Goal: Information Seeking & Learning: Learn about a topic

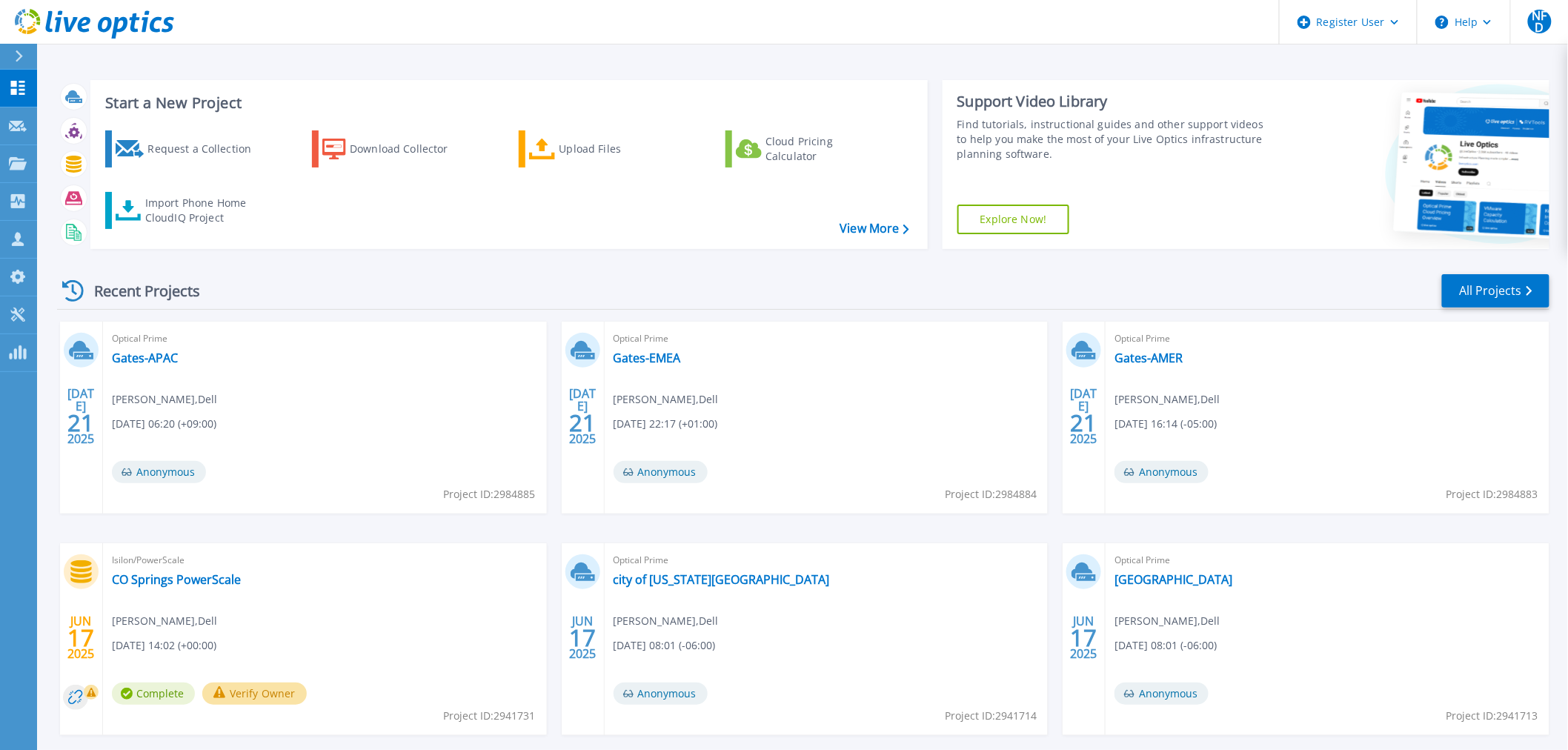
click at [6, 46] on button at bounding box center [18, 57] width 37 height 26
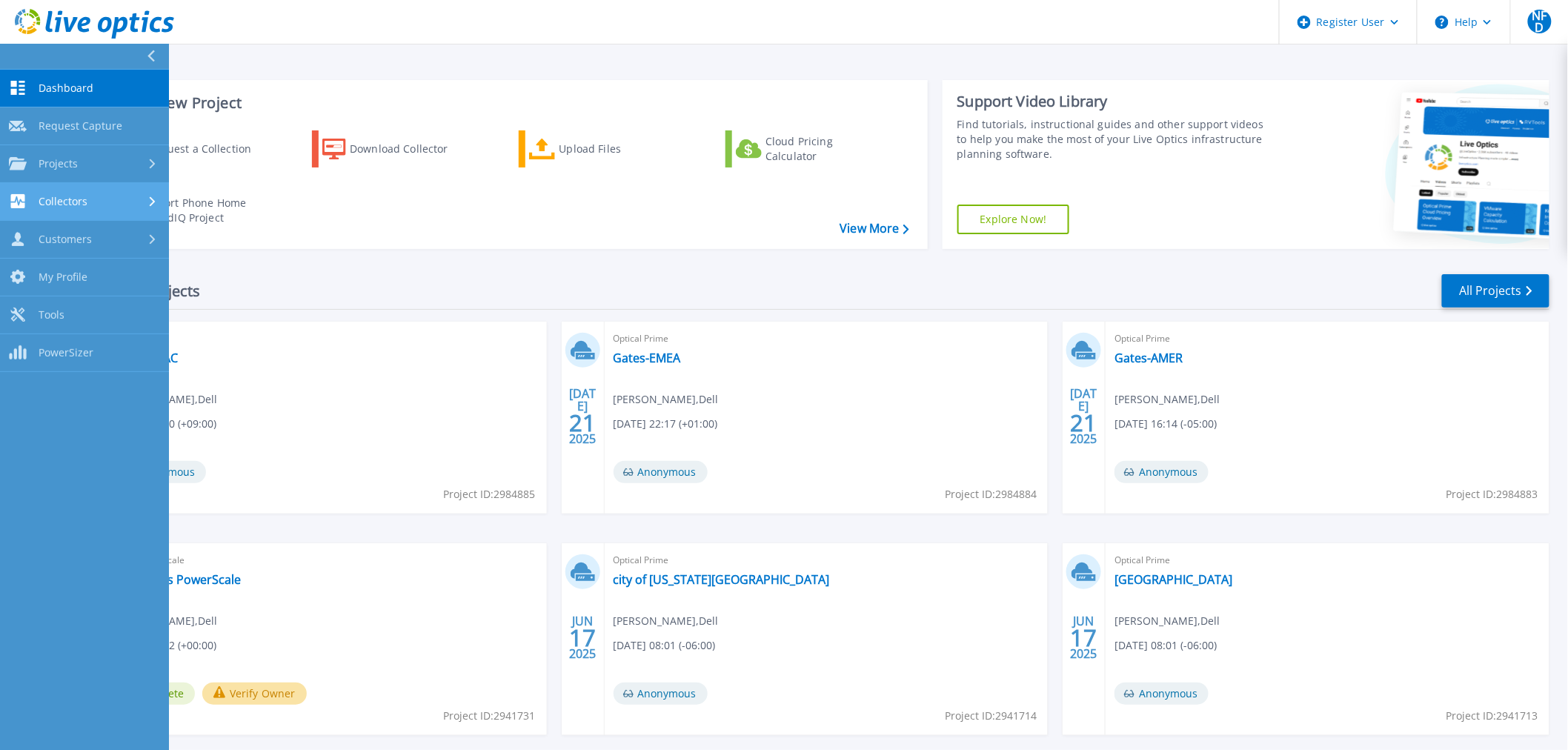
click at [93, 197] on div "Collectors" at bounding box center [84, 201] width 151 height 14
click at [93, 195] on div "Collectors" at bounding box center [84, 201] width 151 height 14
click at [93, 224] on link "Customers Customers" at bounding box center [85, 240] width 169 height 38
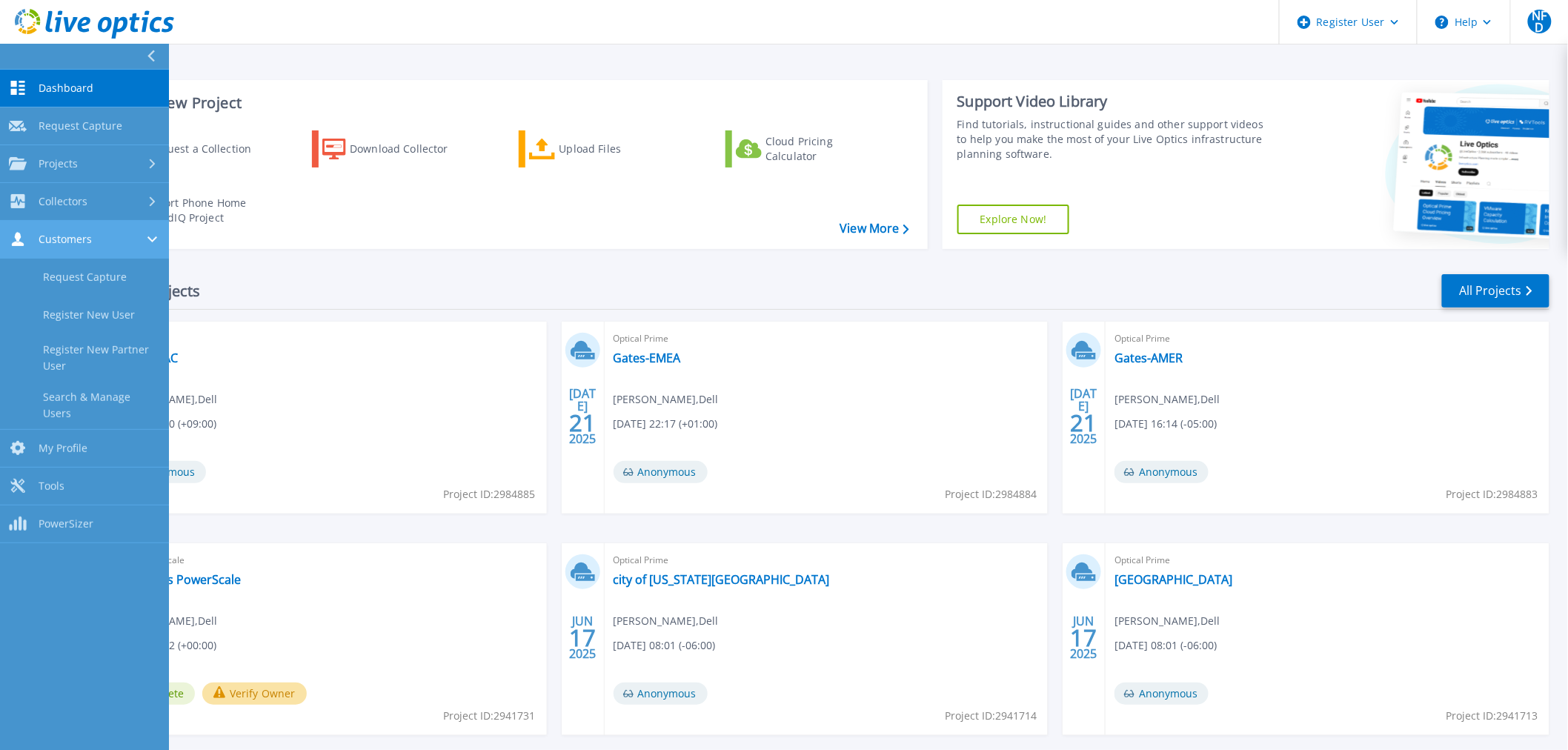
click at [85, 232] on span "Customers" at bounding box center [65, 239] width 53 height 14
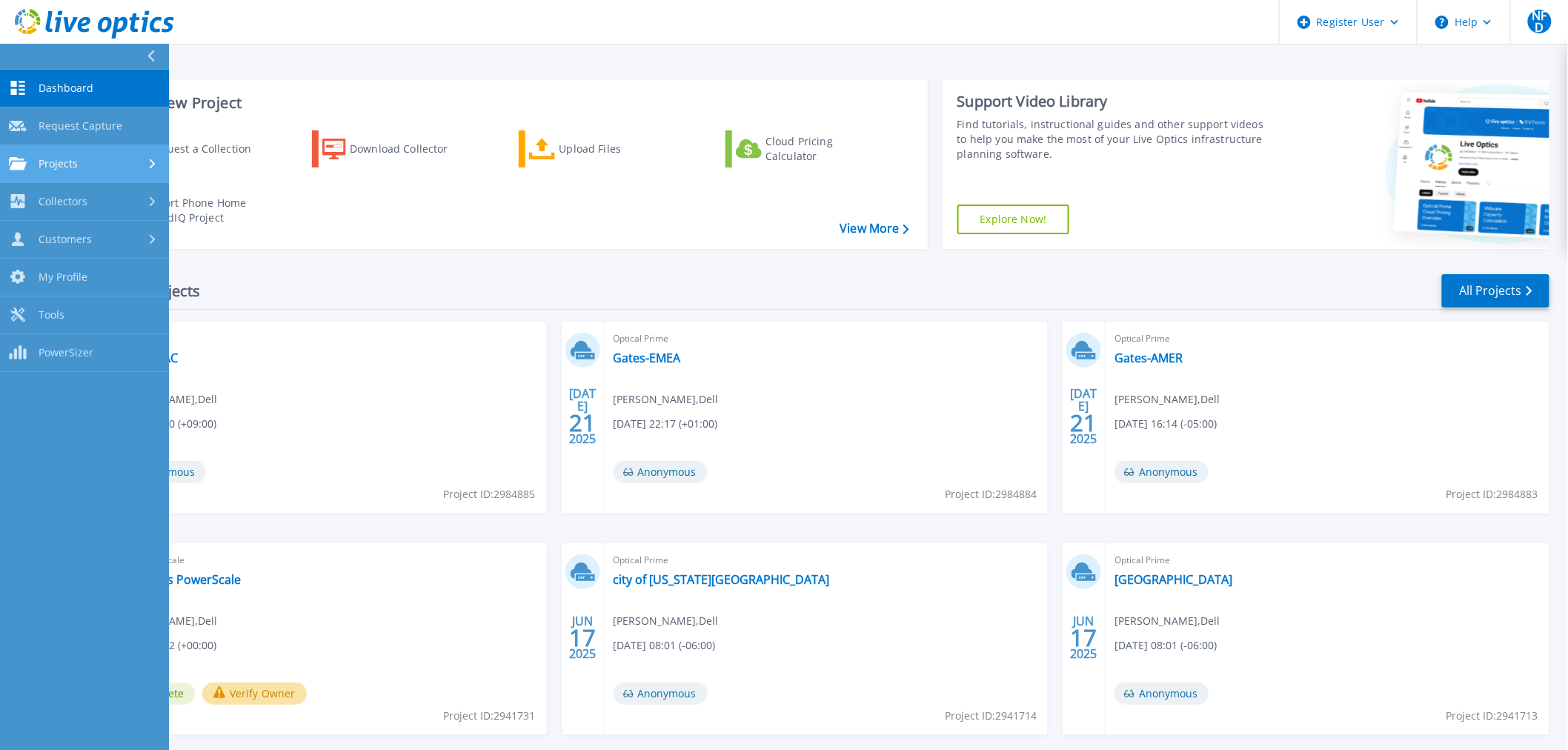
click at [82, 153] on link "Projects Projects" at bounding box center [85, 164] width 169 height 38
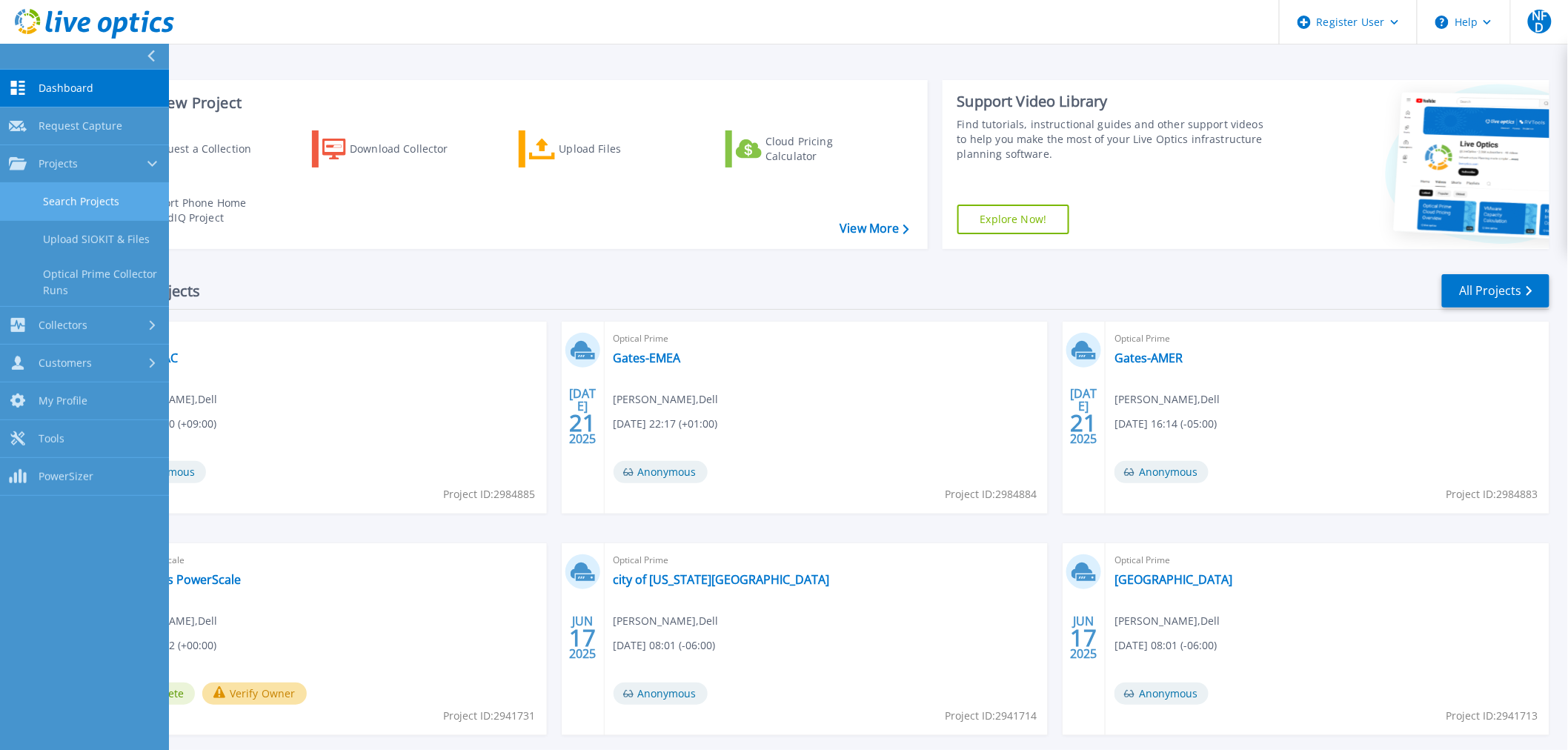
click at [82, 190] on link "Search Projects" at bounding box center [85, 201] width 169 height 38
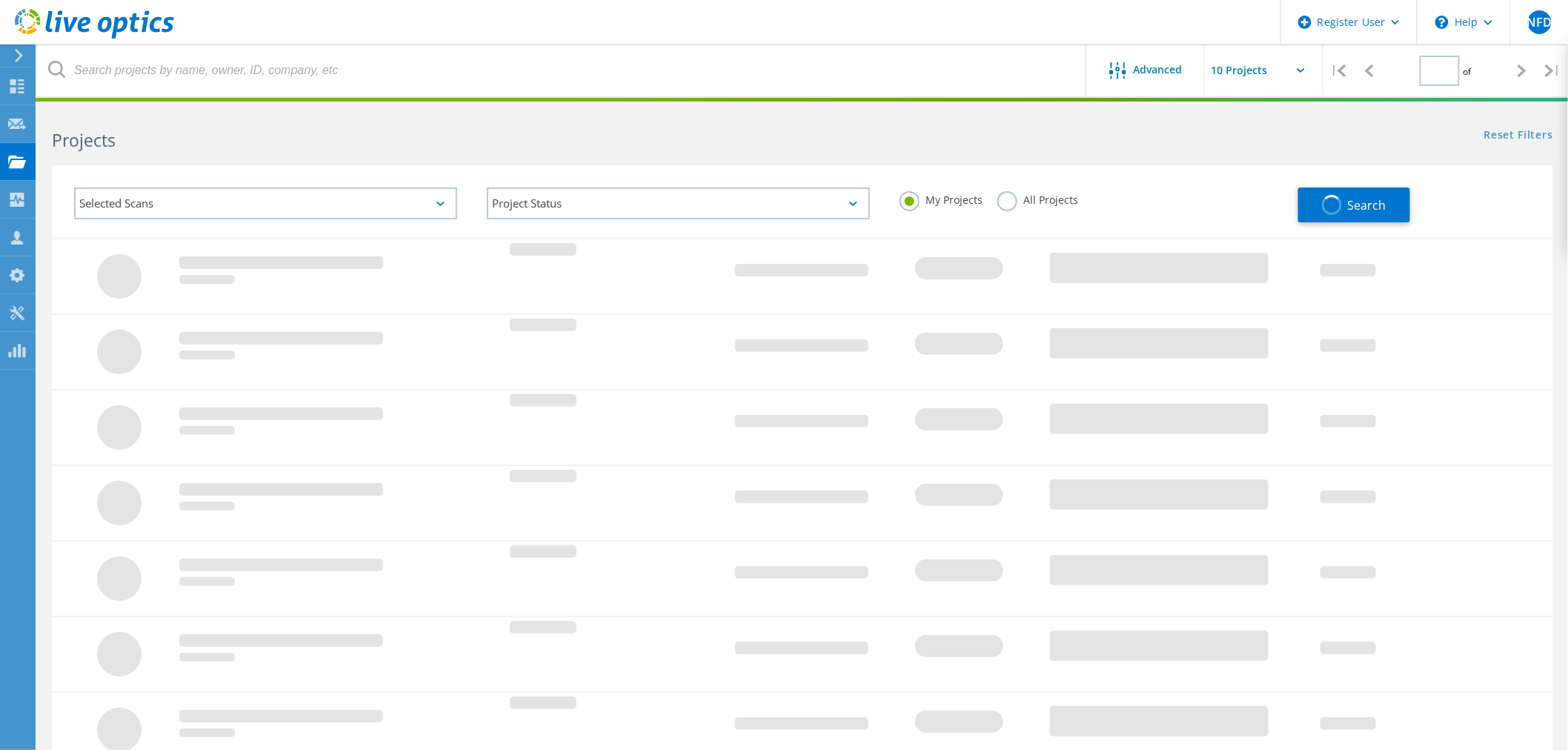
type input "1"
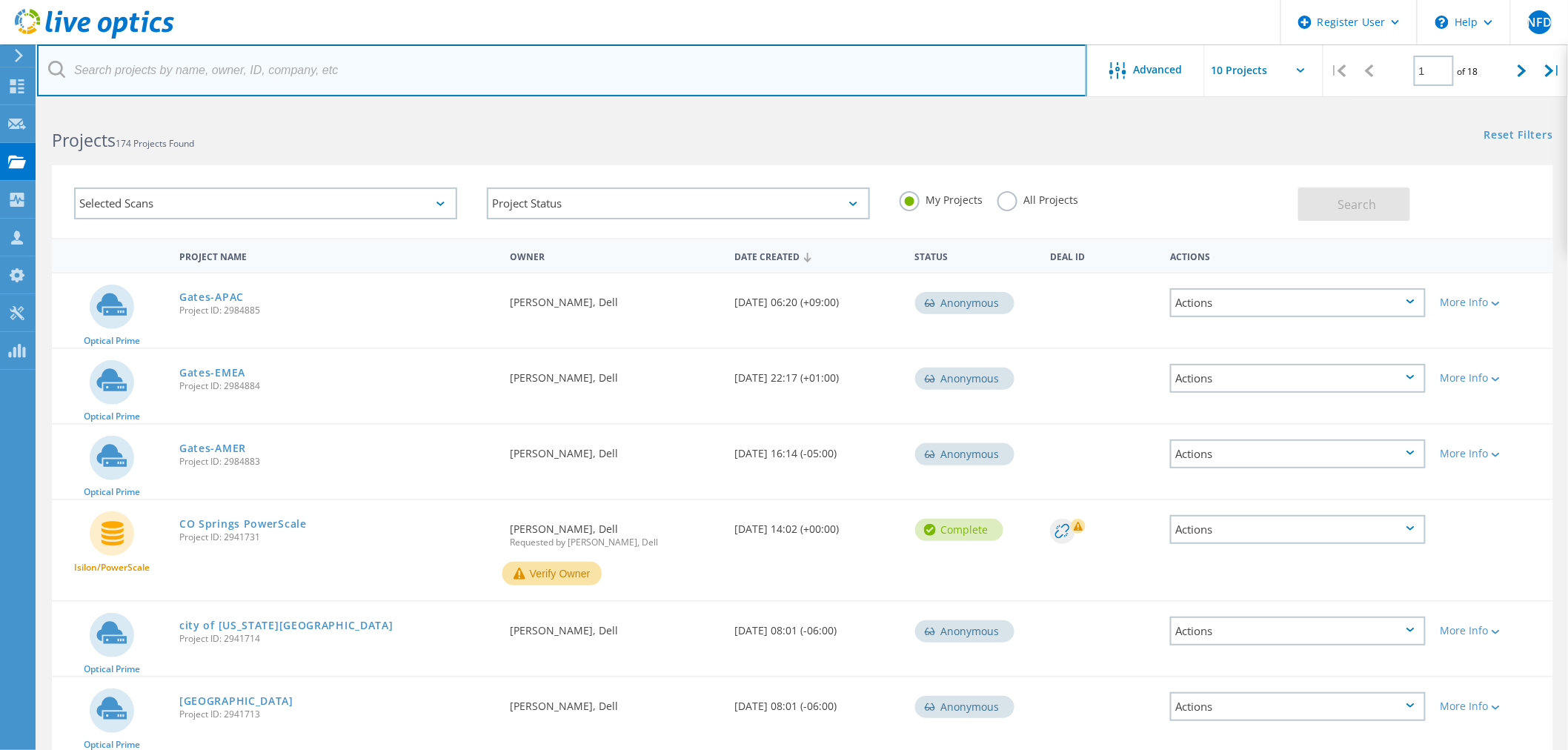
click at [188, 76] on input "text" at bounding box center [561, 70] width 1050 height 52
paste input "ID3043054"
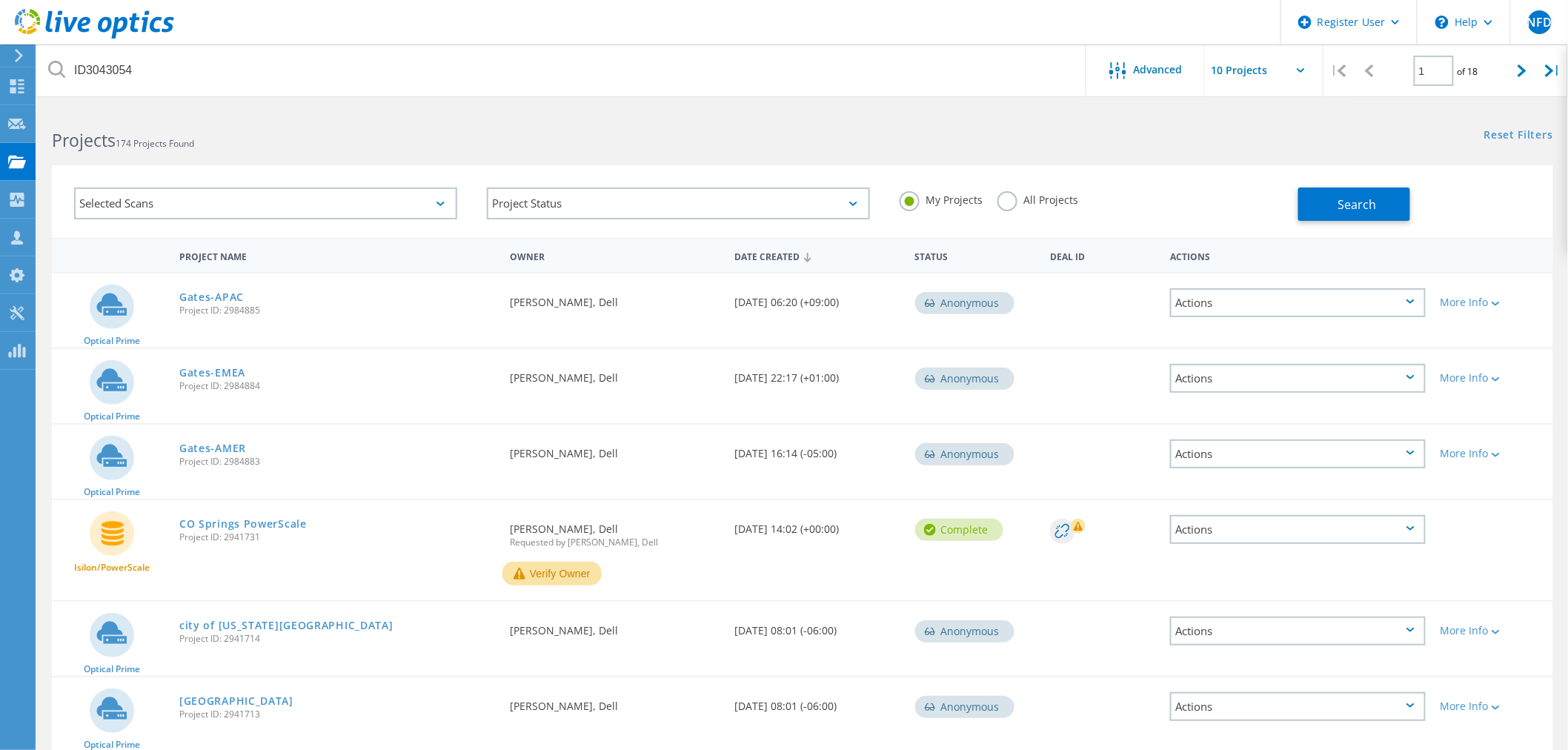
click at [1031, 201] on label "All Projects" at bounding box center [1037, 198] width 81 height 14
click at [0, 0] on input "All Projects" at bounding box center [0, 0] width 0 height 0
click at [1333, 204] on button "Search" at bounding box center [1354, 204] width 112 height 34
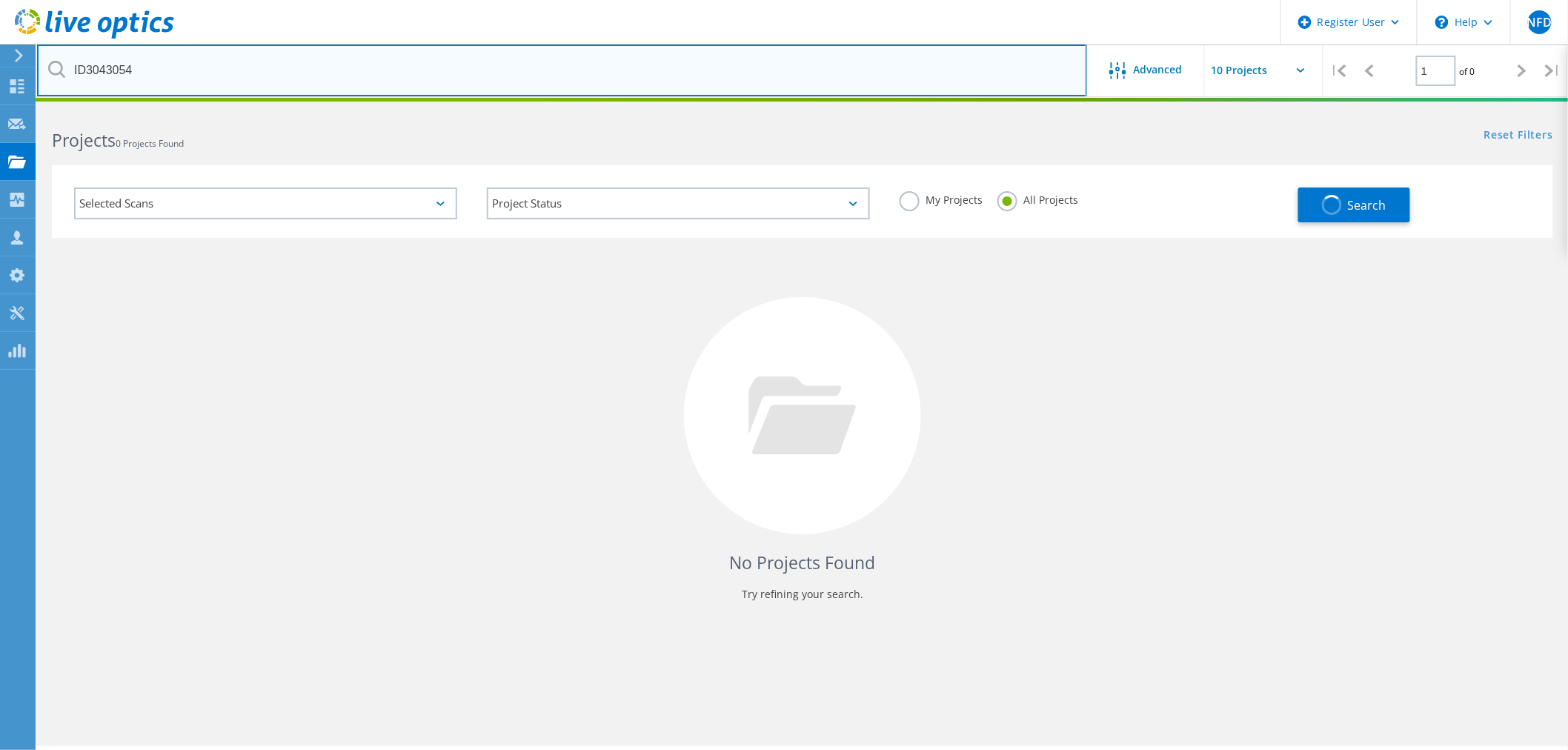
click at [366, 74] on input "ID3043054" at bounding box center [561, 70] width 1050 height 52
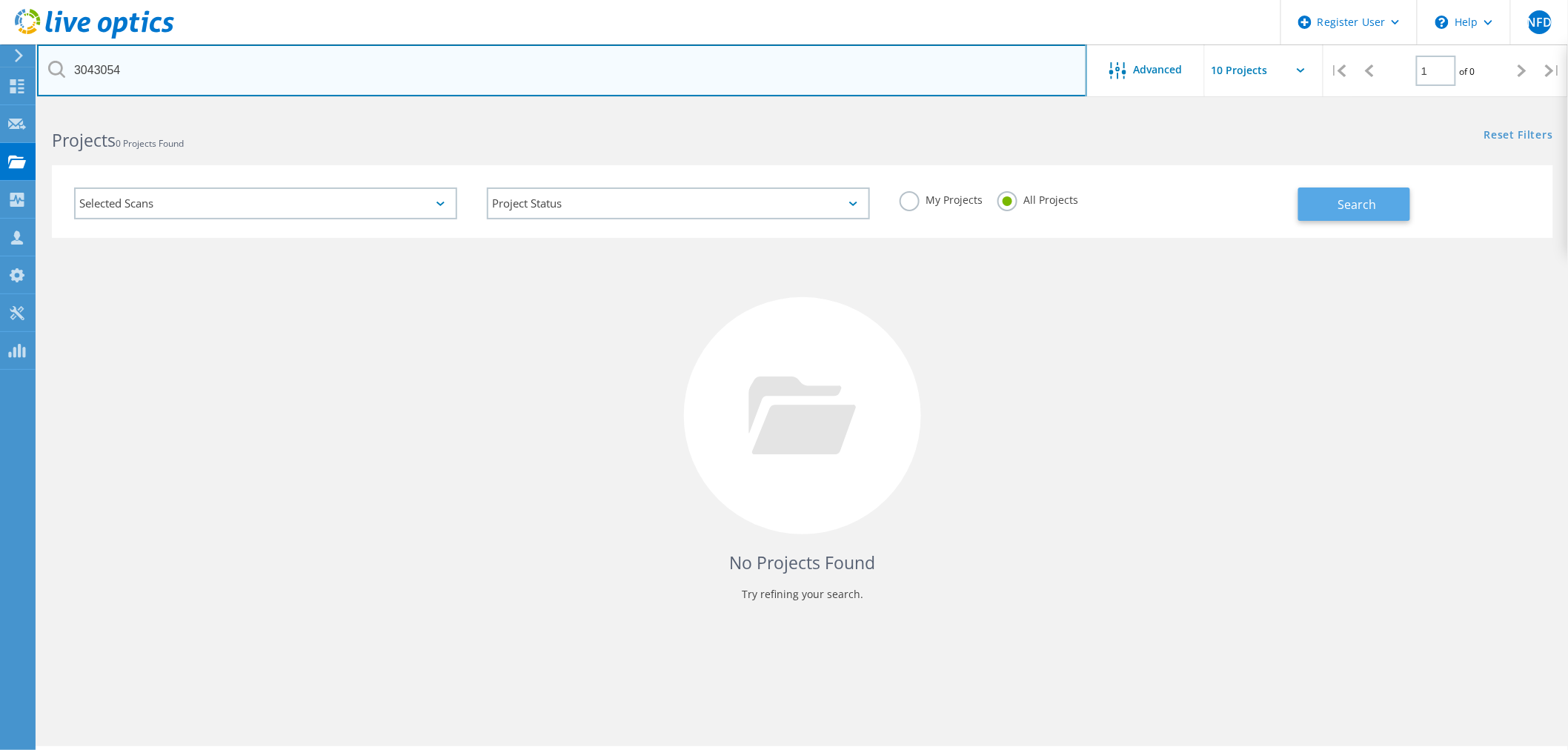
type input "3043054"
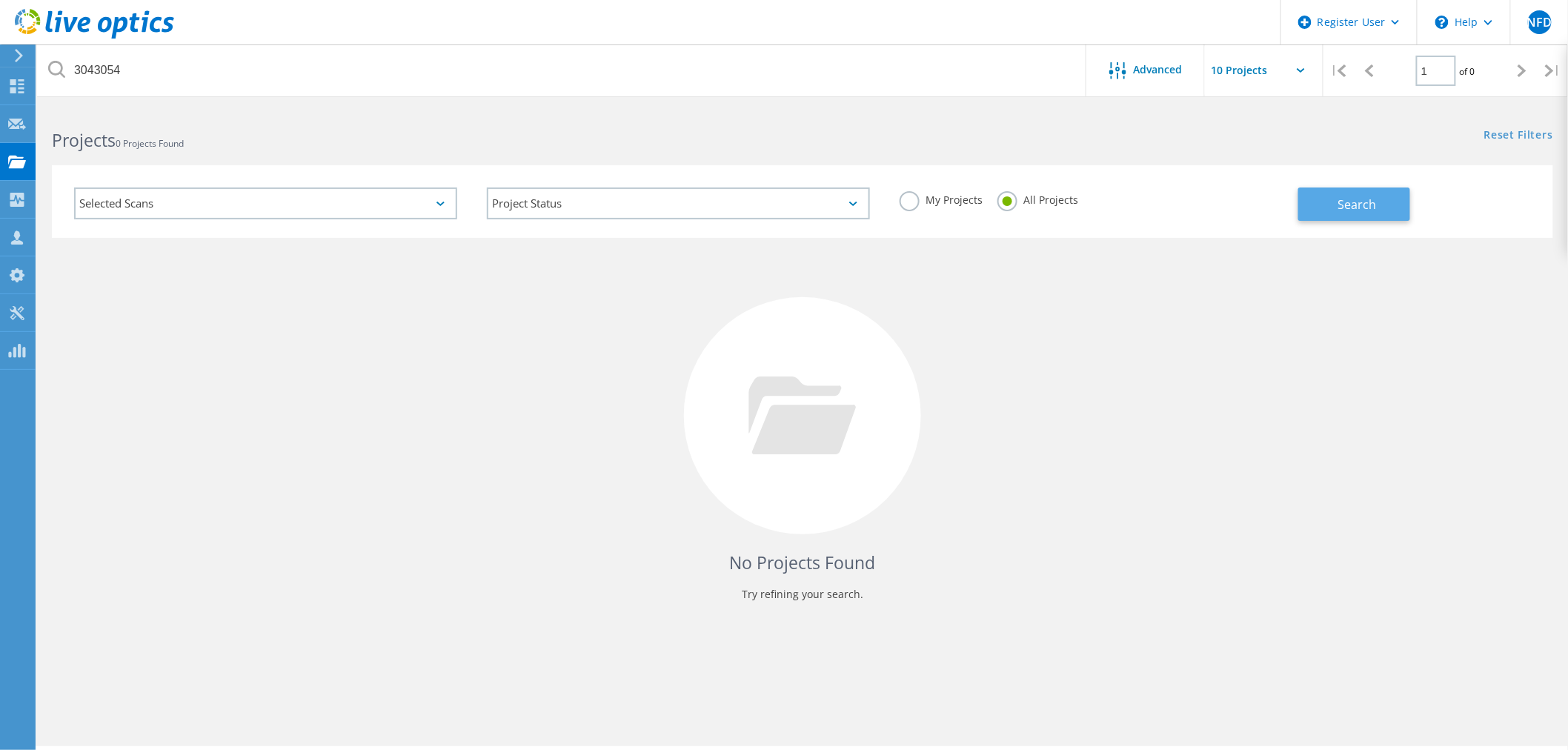
click at [1360, 199] on span "Search" at bounding box center [1356, 204] width 38 height 16
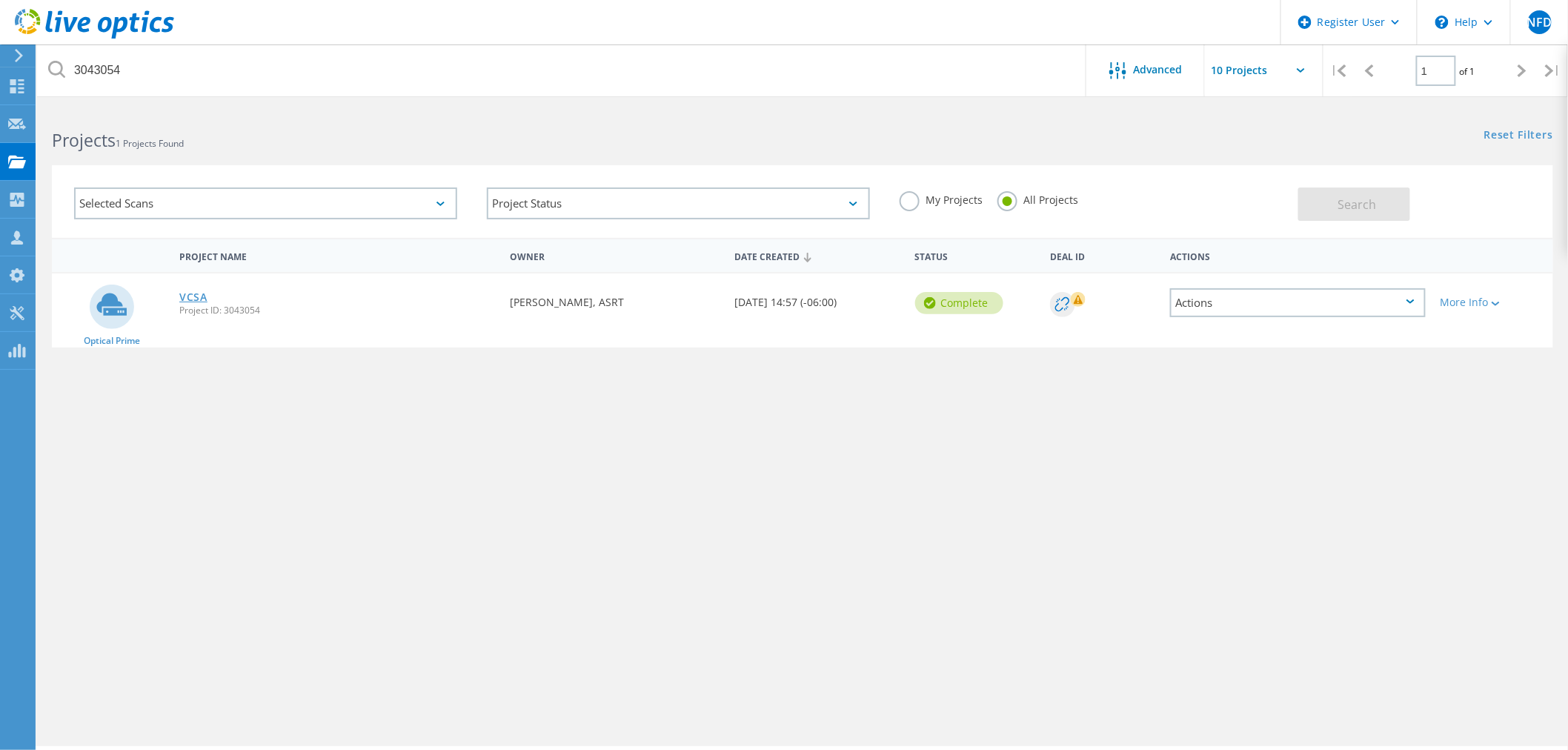
click at [202, 299] on link "VCSA" at bounding box center [193, 297] width 28 height 10
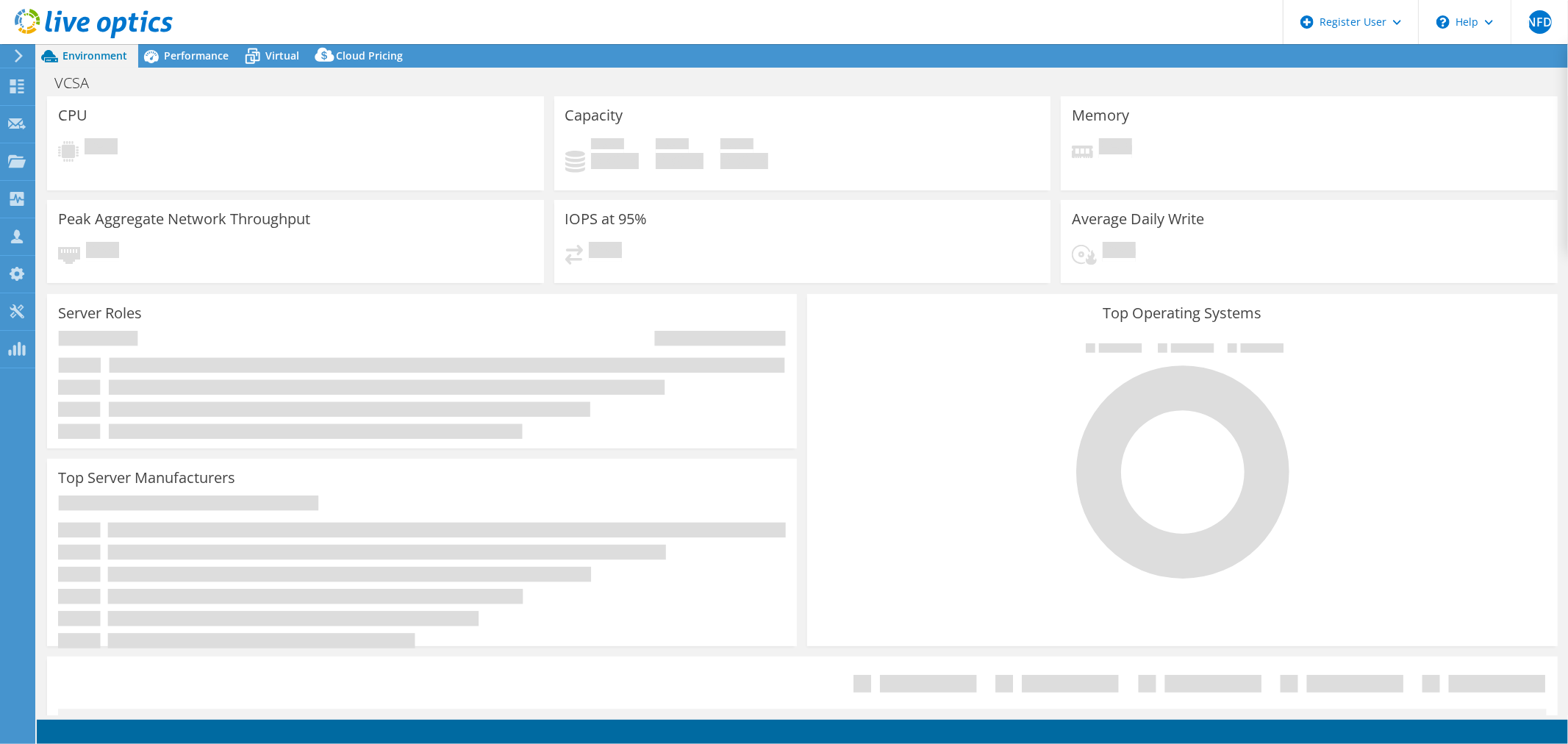
select select "USD"
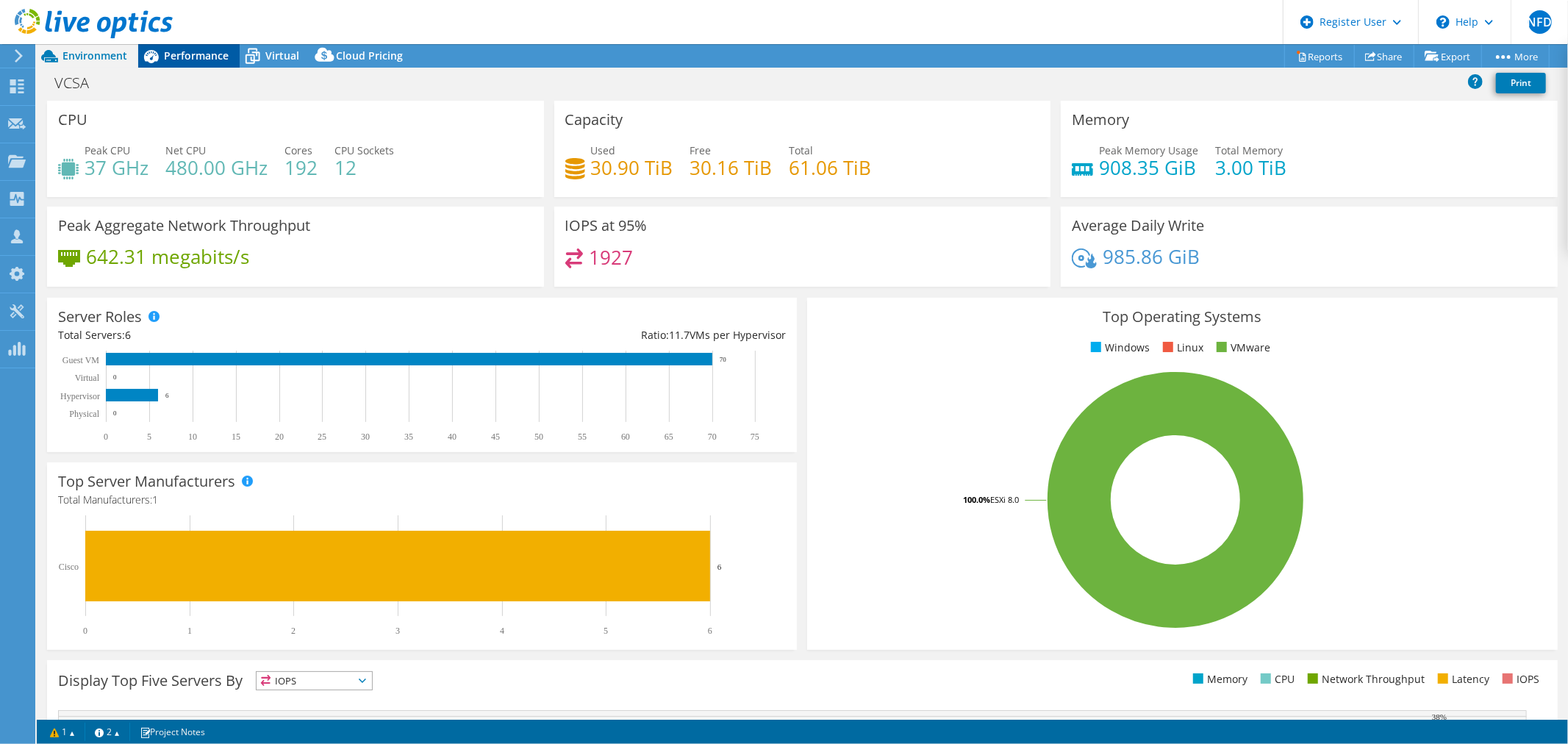
click at [177, 63] on div "Performance" at bounding box center [189, 56] width 101 height 24
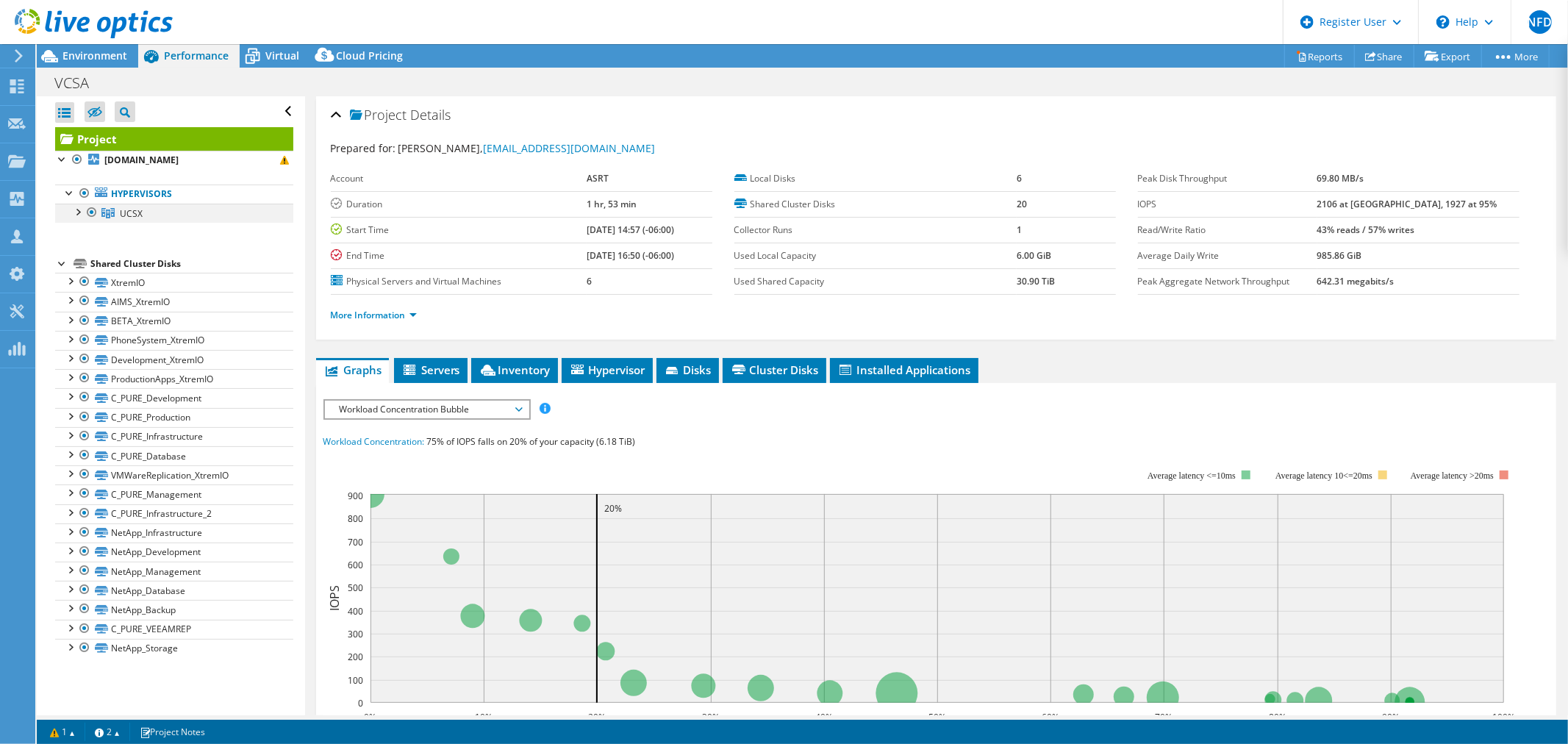
click at [82, 216] on div at bounding box center [77, 211] width 15 height 15
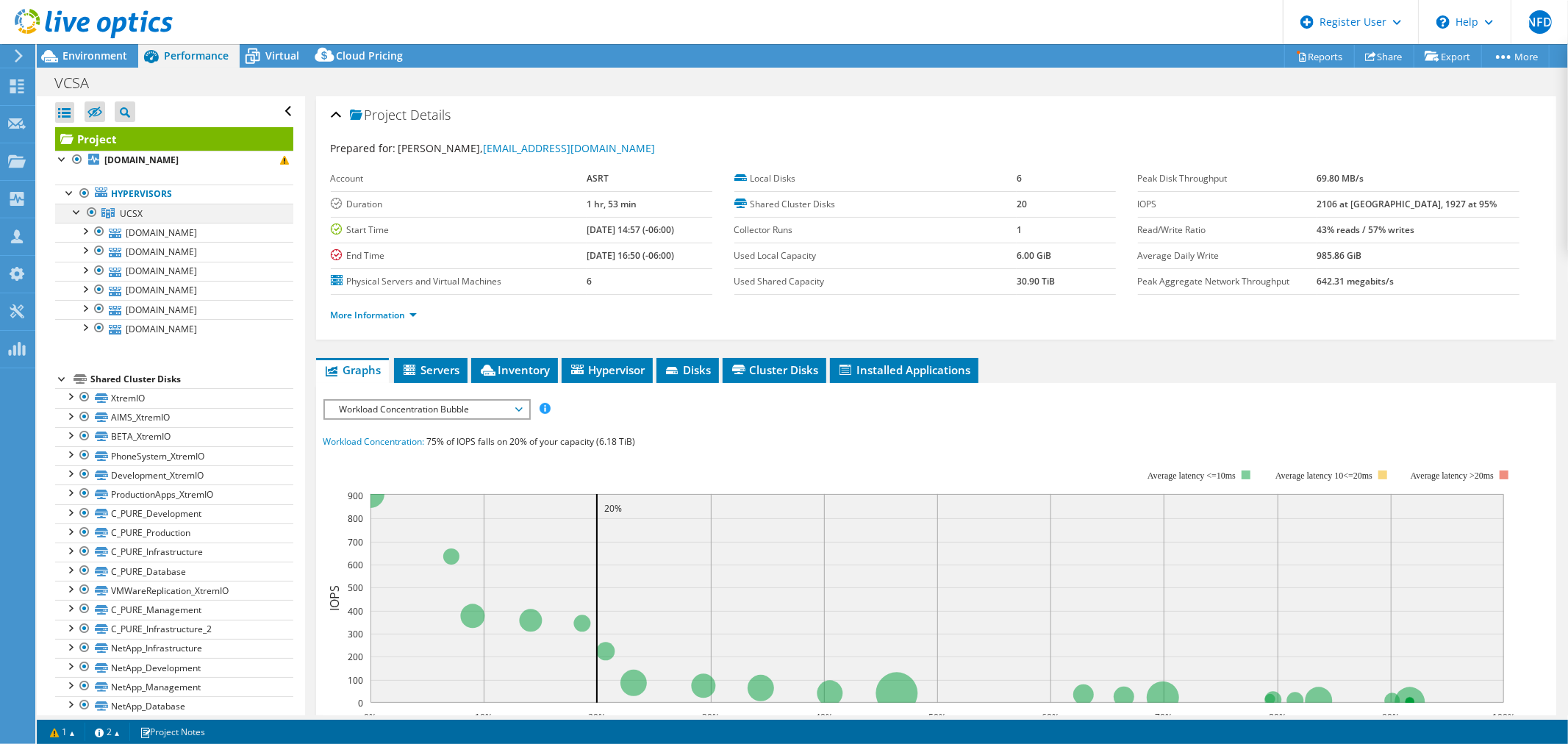
click at [82, 216] on div at bounding box center [77, 211] width 15 height 15
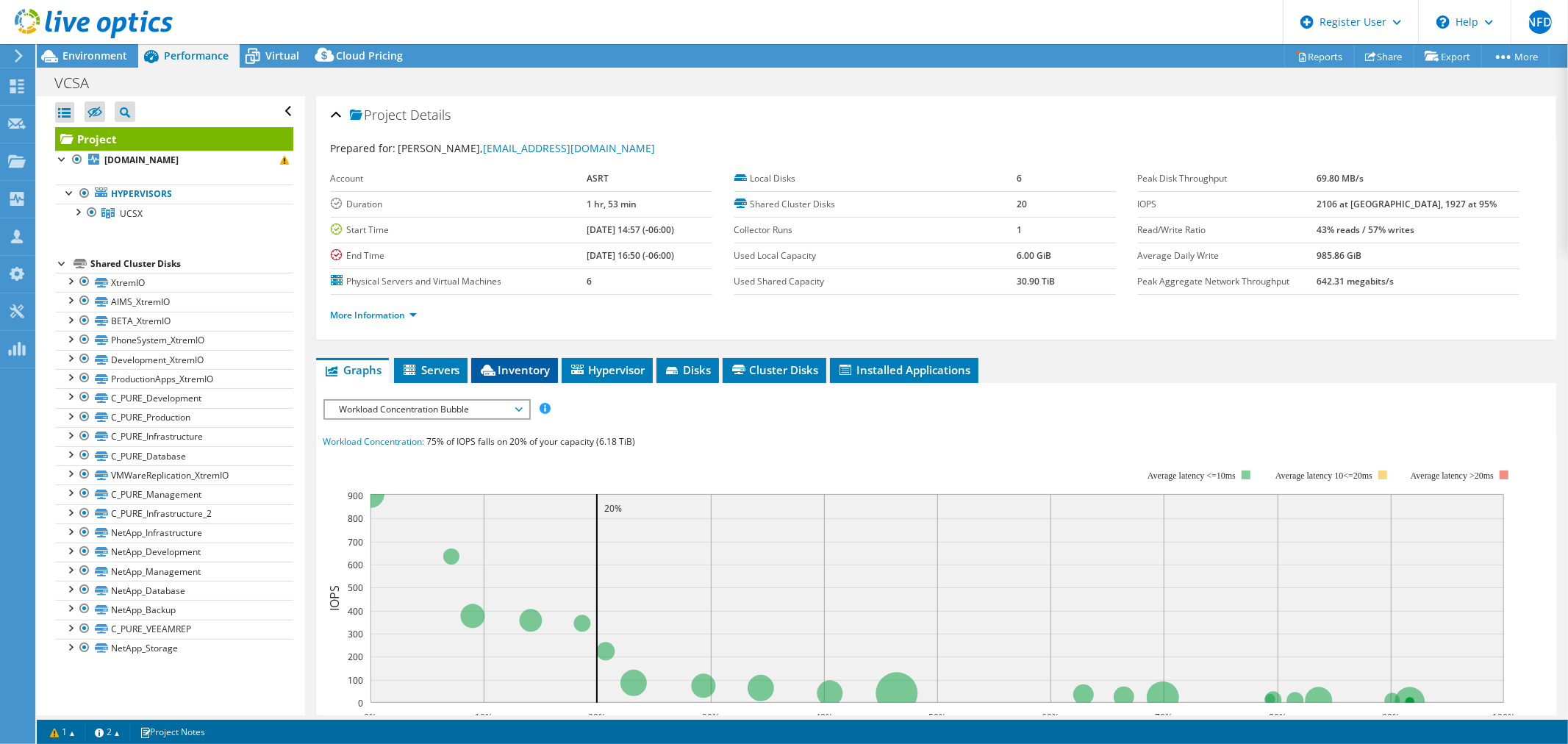
click at [546, 361] on li "Inventory" at bounding box center [515, 371] width 87 height 25
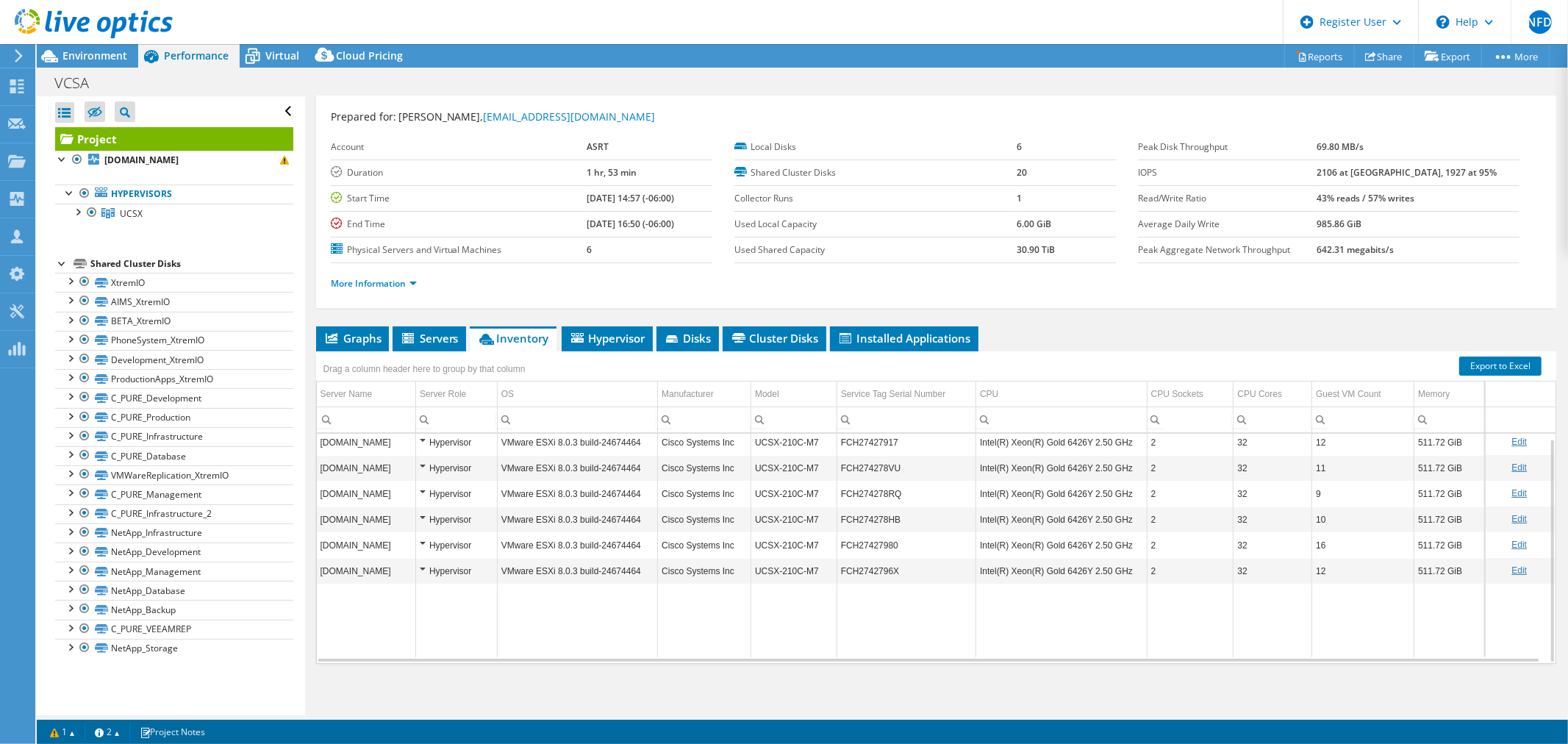
scroll to position [35, 0]
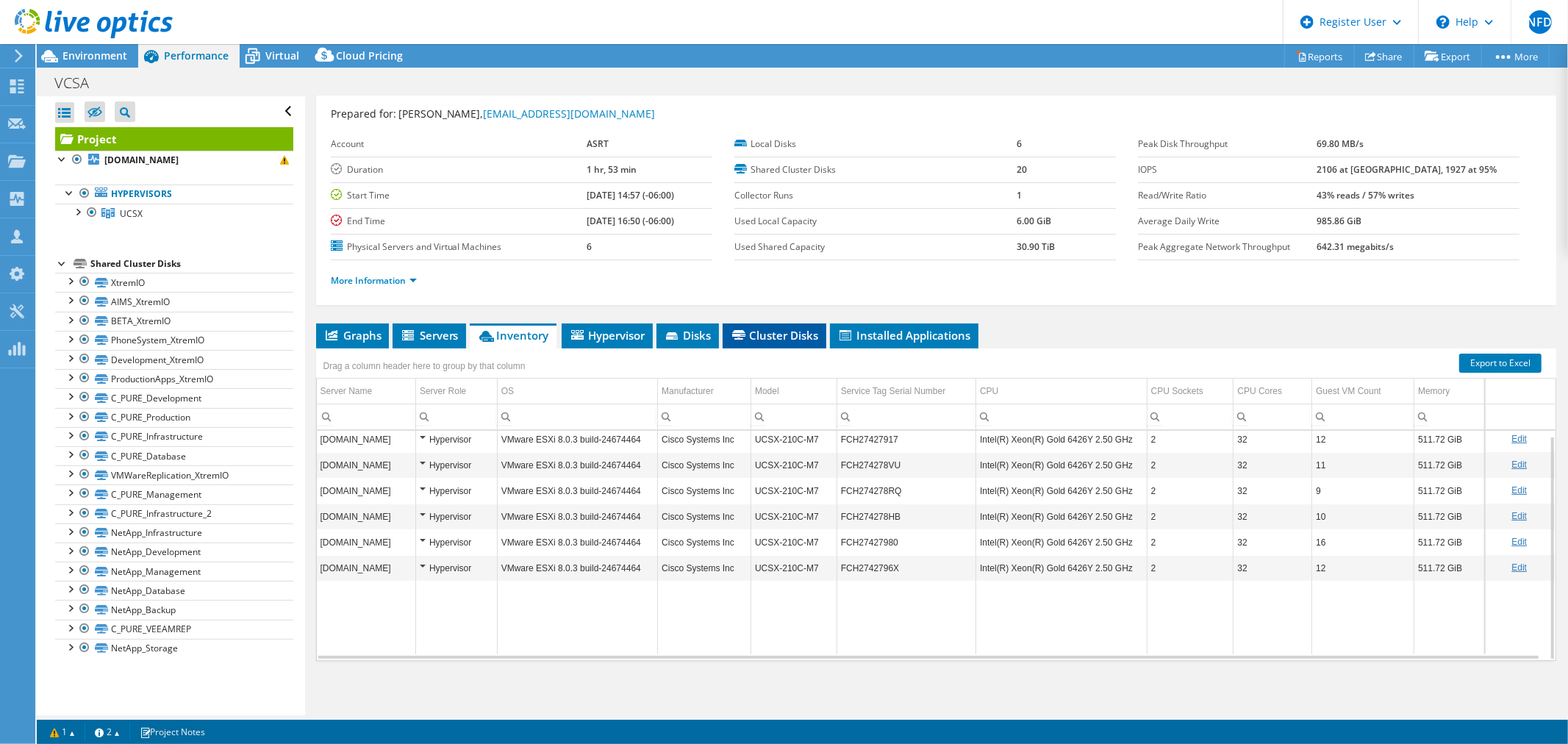
click at [791, 339] on span "Cluster Disks" at bounding box center [774, 335] width 89 height 15
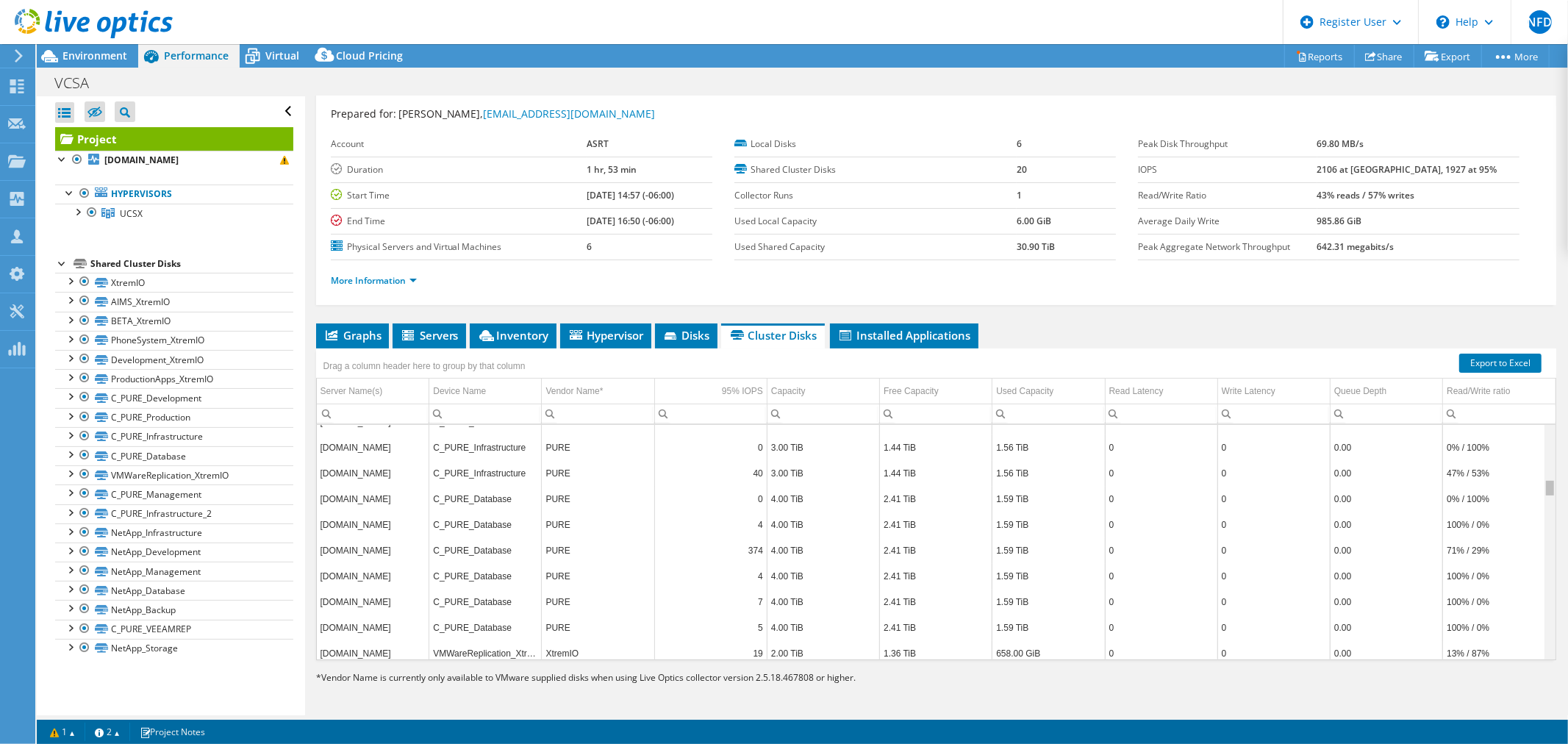
scroll to position [0, 0]
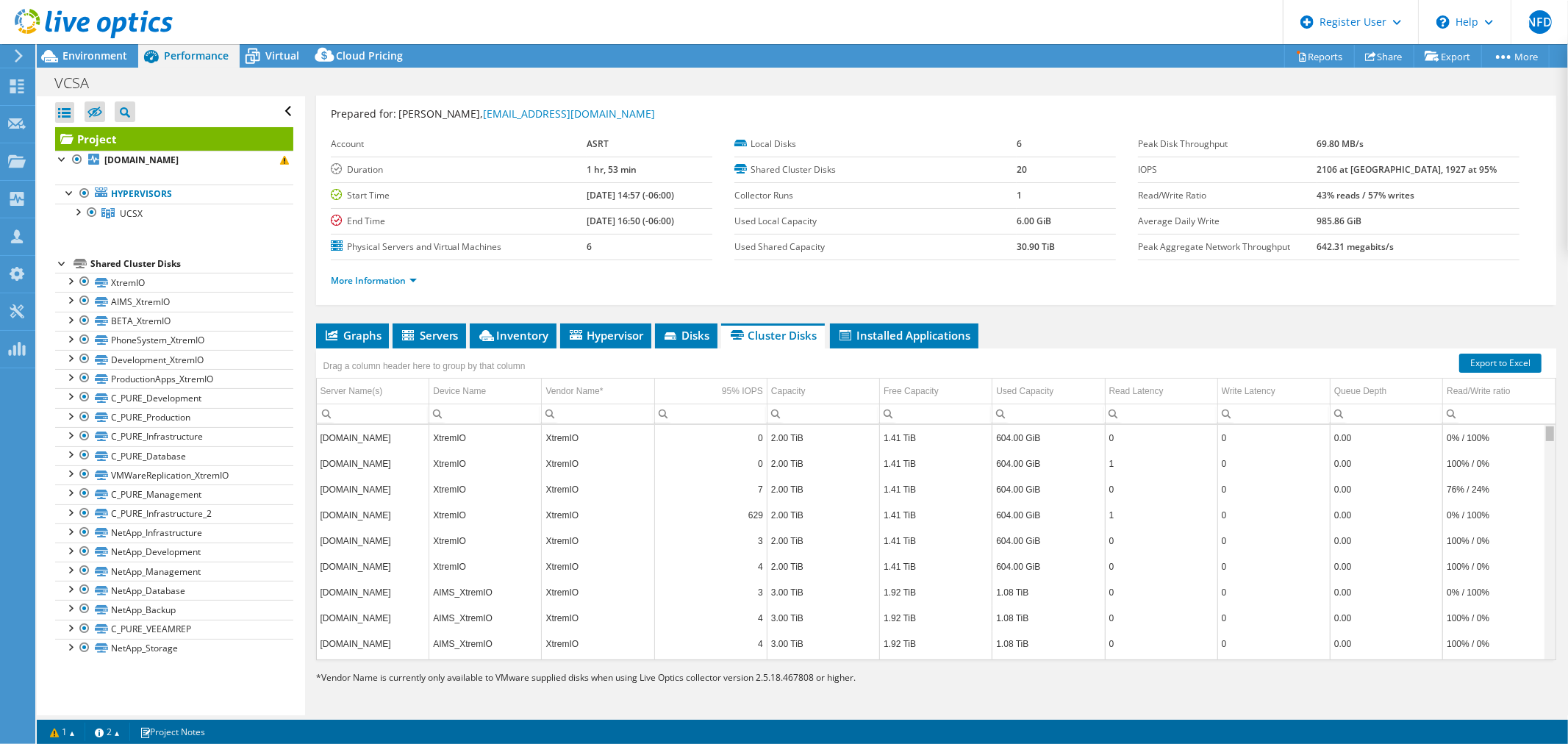
drag, startPoint x: 1537, startPoint y: 460, endPoint x: 1534, endPoint y: 339, distance: 121.0
click at [1534, 339] on body "NFD Dell User [PERSON_NAME] [PERSON_NAME][EMAIL_ADDRESS][DOMAIN_NAME] Dell My P…" at bounding box center [784, 372] width 1568 height 744
drag, startPoint x: 631, startPoint y: 170, endPoint x: 560, endPoint y: 166, distance: 71.1
click at [560, 166] on tr "Duration 1 hr, 53 min" at bounding box center [522, 170] width 382 height 25
click at [529, 171] on label "Duration" at bounding box center [459, 170] width 256 height 15
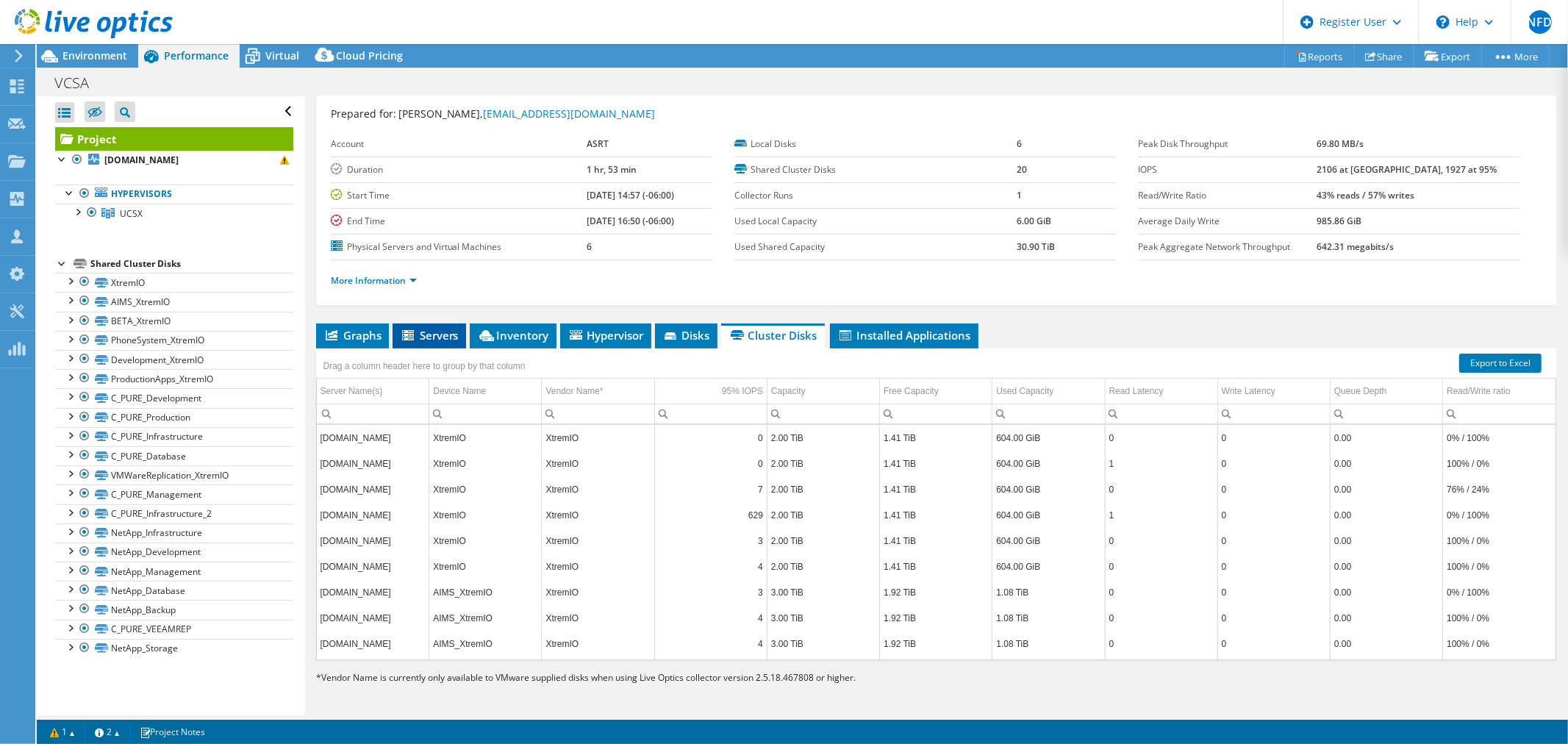
click at [416, 332] on icon at bounding box center [410, 337] width 15 height 13
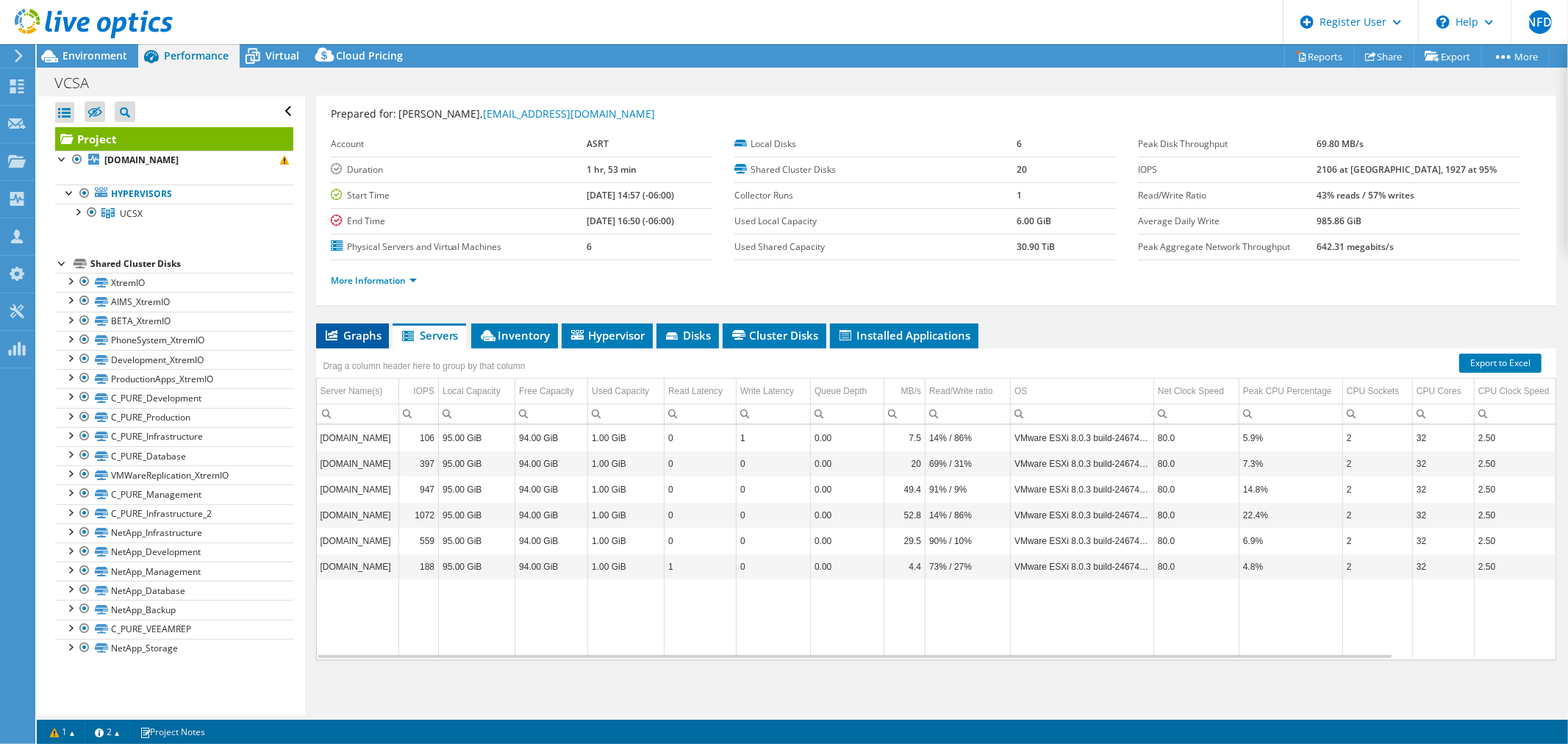
click at [363, 334] on span "Graphs" at bounding box center [352, 335] width 58 height 15
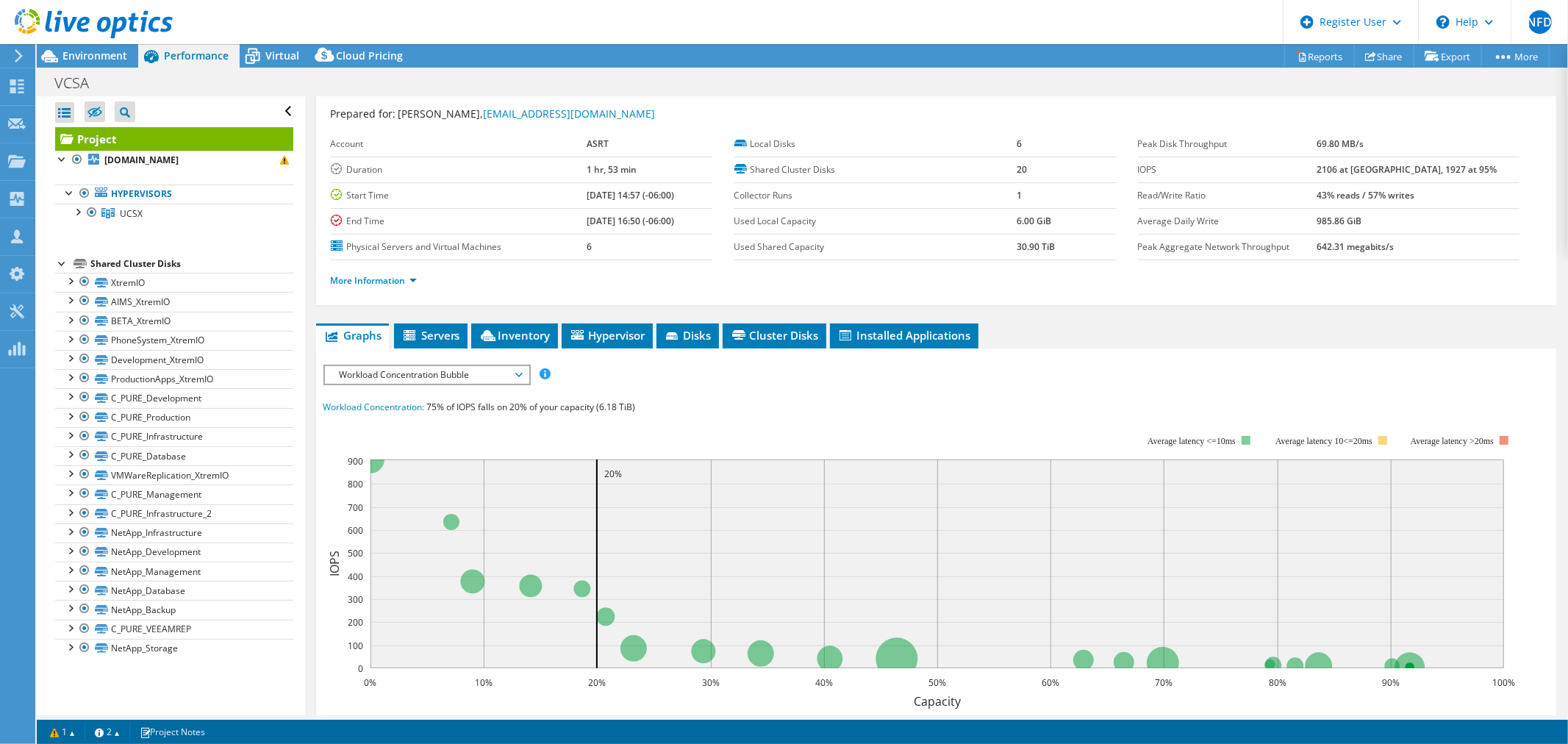
click at [460, 376] on span "Workload Concentration Bubble" at bounding box center [426, 375] width 189 height 17
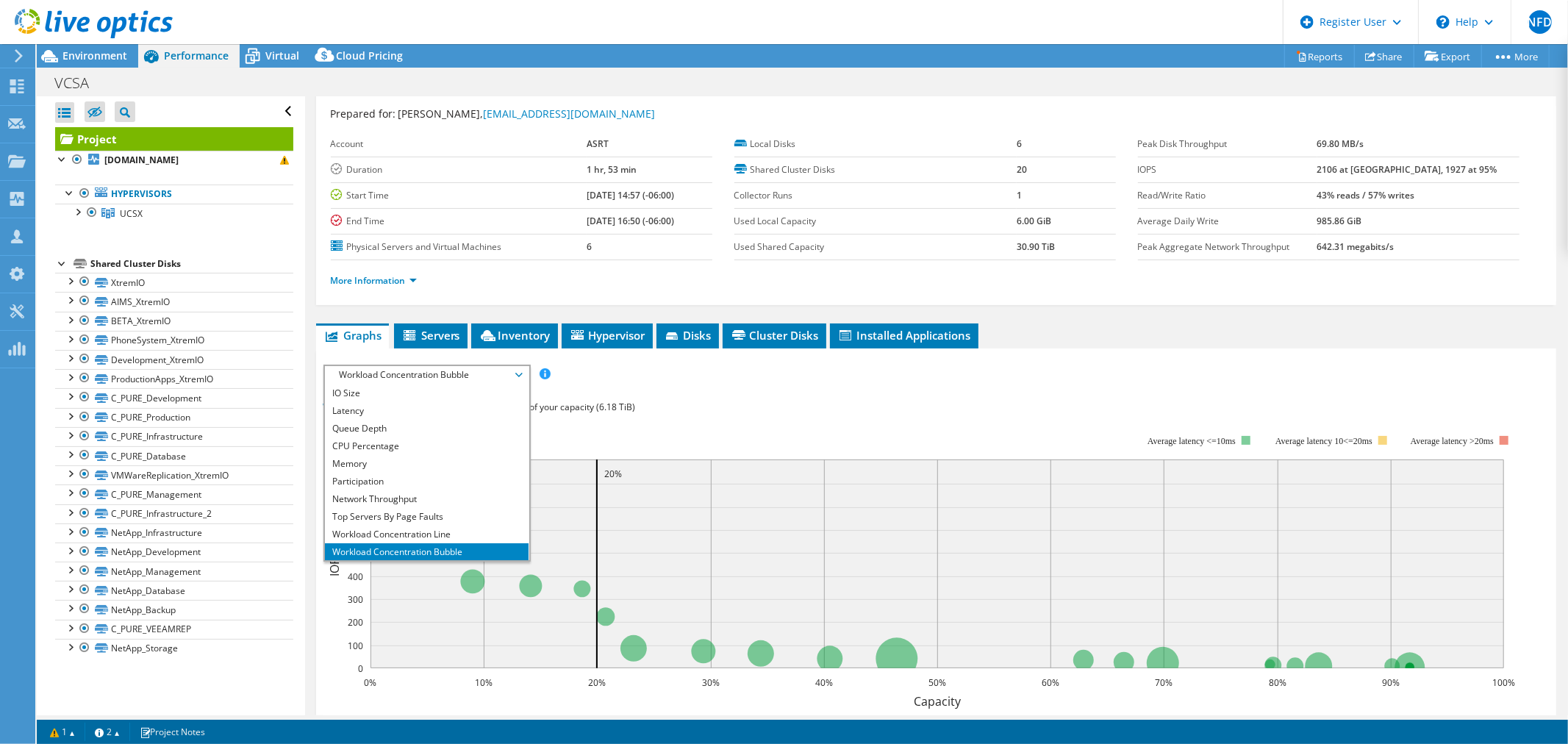
scroll to position [53, 0]
click at [426, 543] on li "All" at bounding box center [426, 551] width 204 height 17
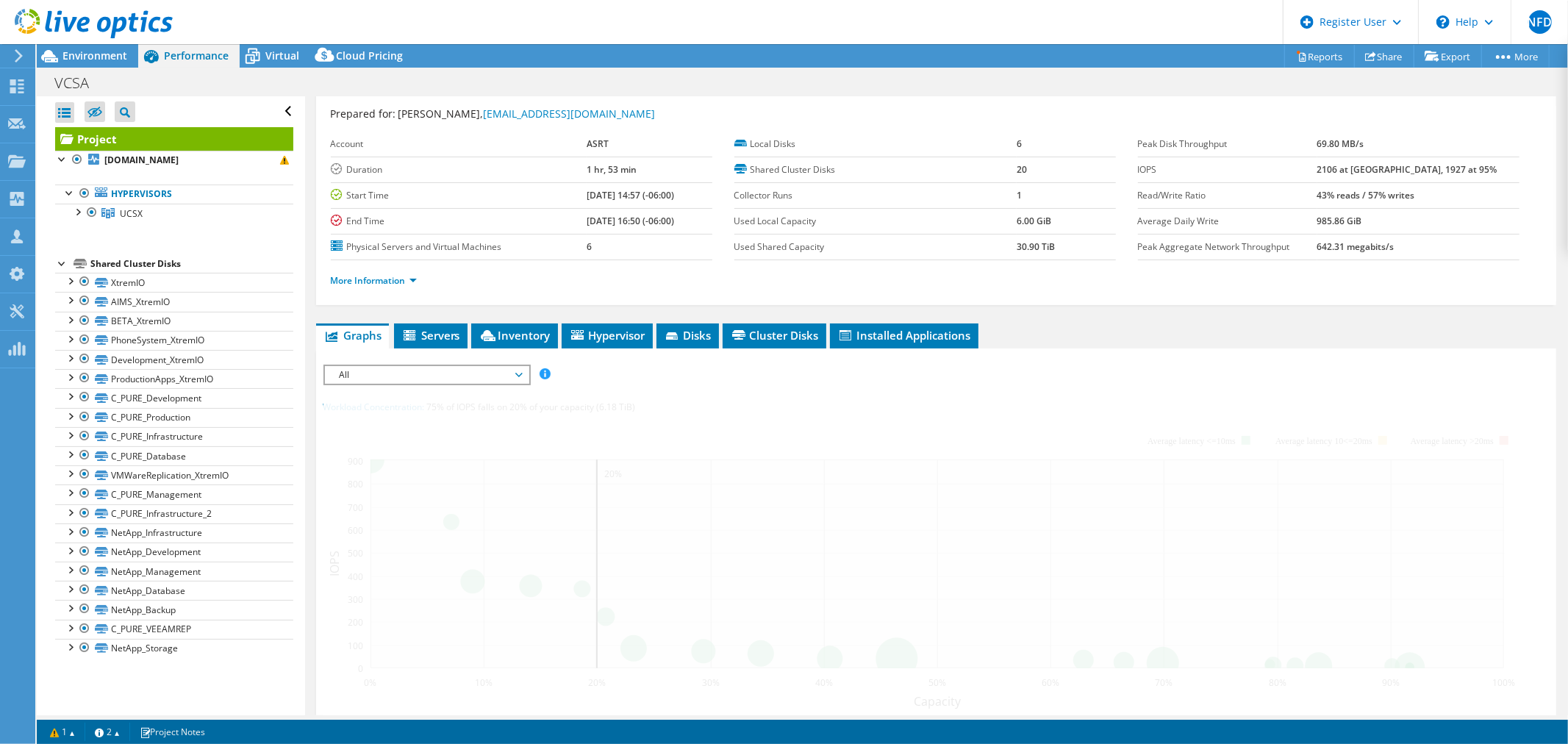
click at [780, 388] on div at bounding box center [936, 636] width 1226 height 544
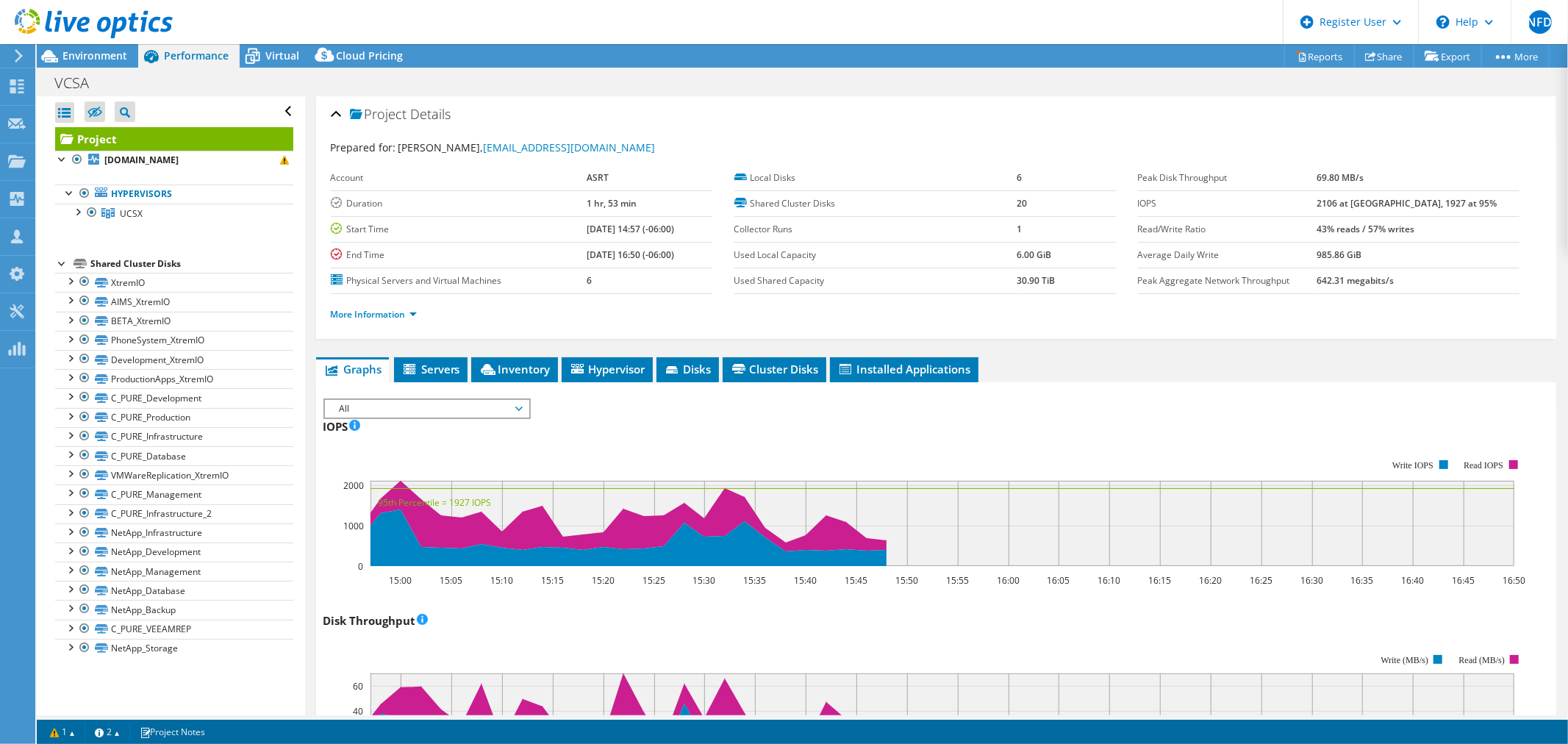
scroll to position [0, 0]
click at [428, 363] on span "Servers" at bounding box center [431, 369] width 59 height 15
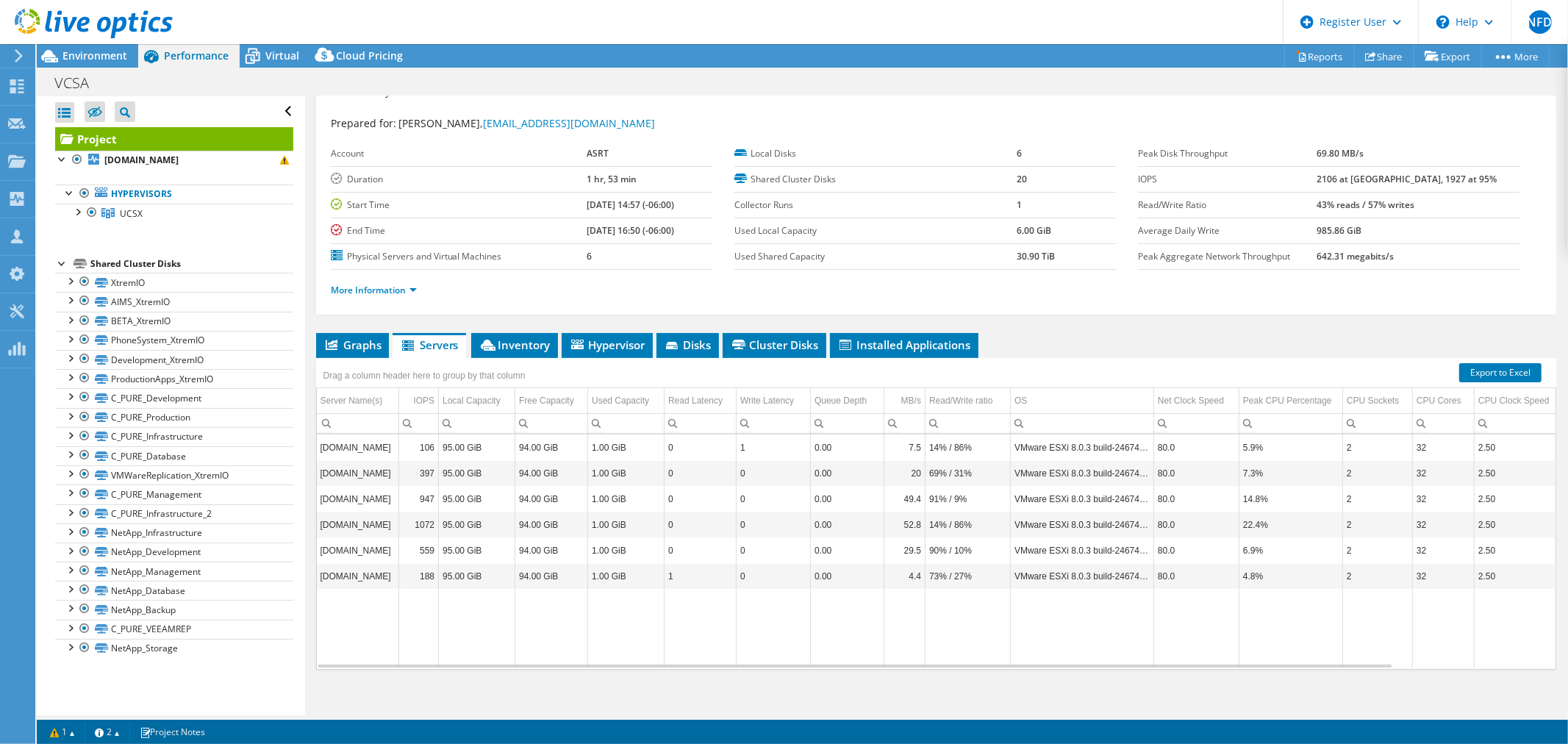
scroll to position [35, 0]
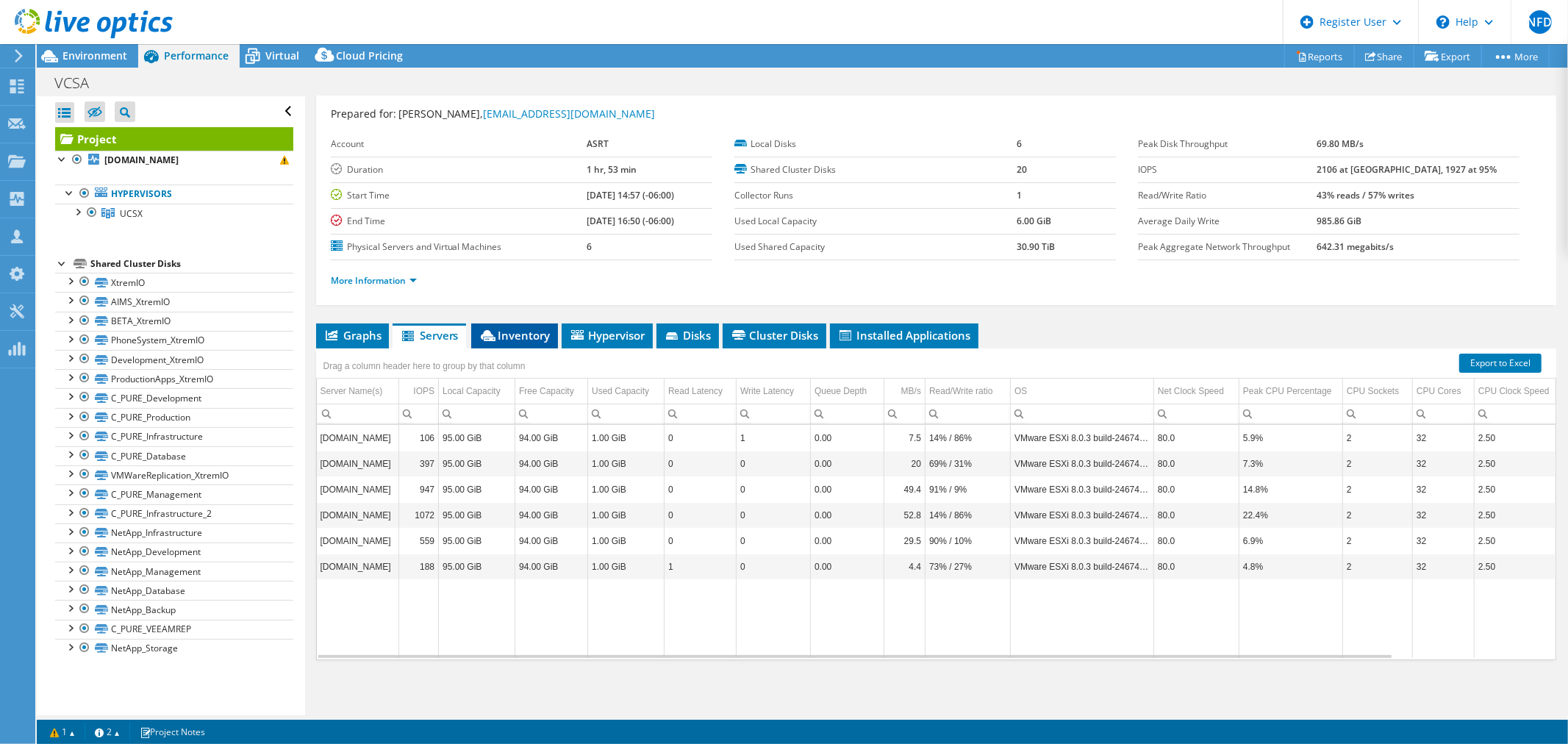
click at [525, 335] on span "Inventory" at bounding box center [514, 335] width 72 height 15
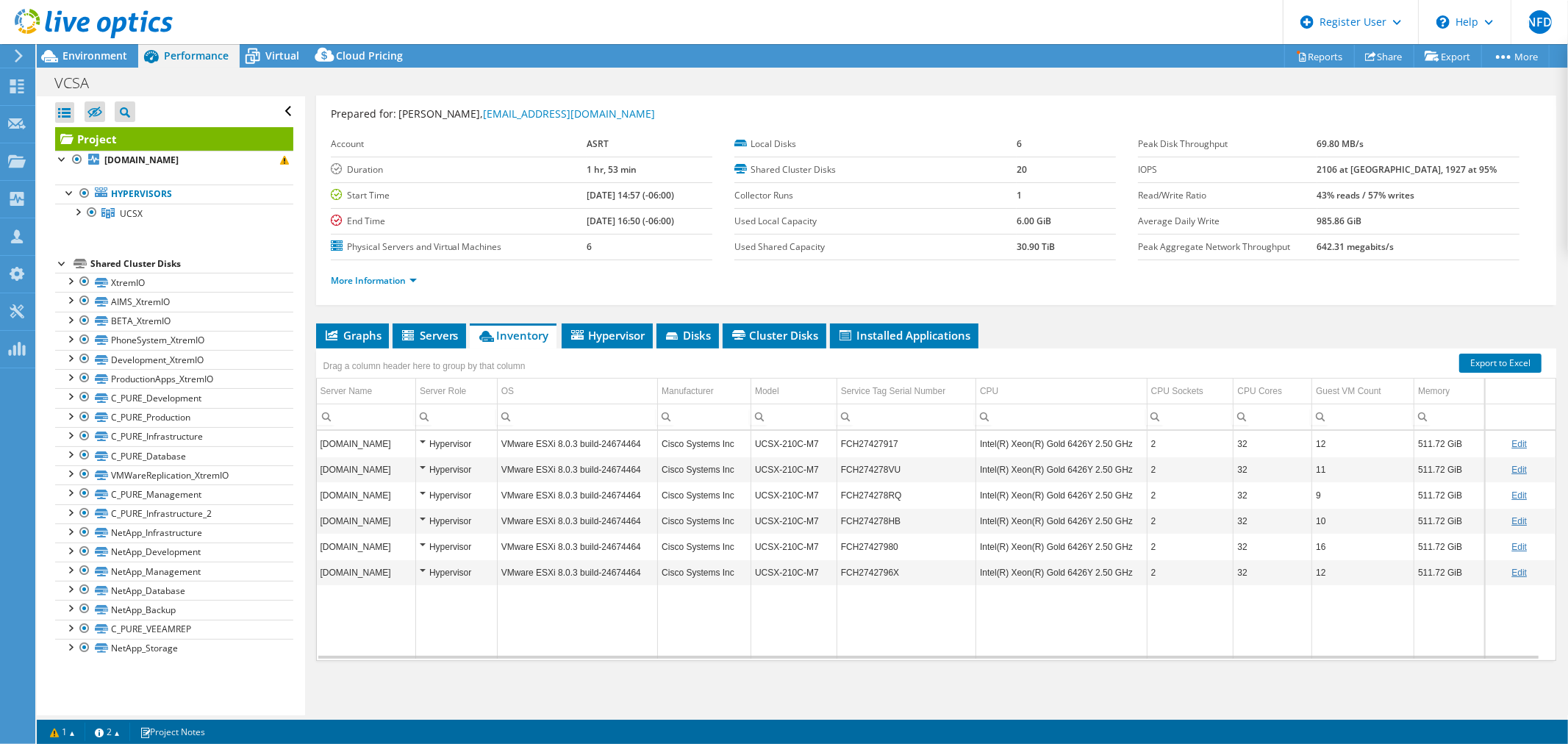
click at [532, 444] on td "VMware ESXi 8.0.3 build-24674464" at bounding box center [577, 444] width 160 height 25
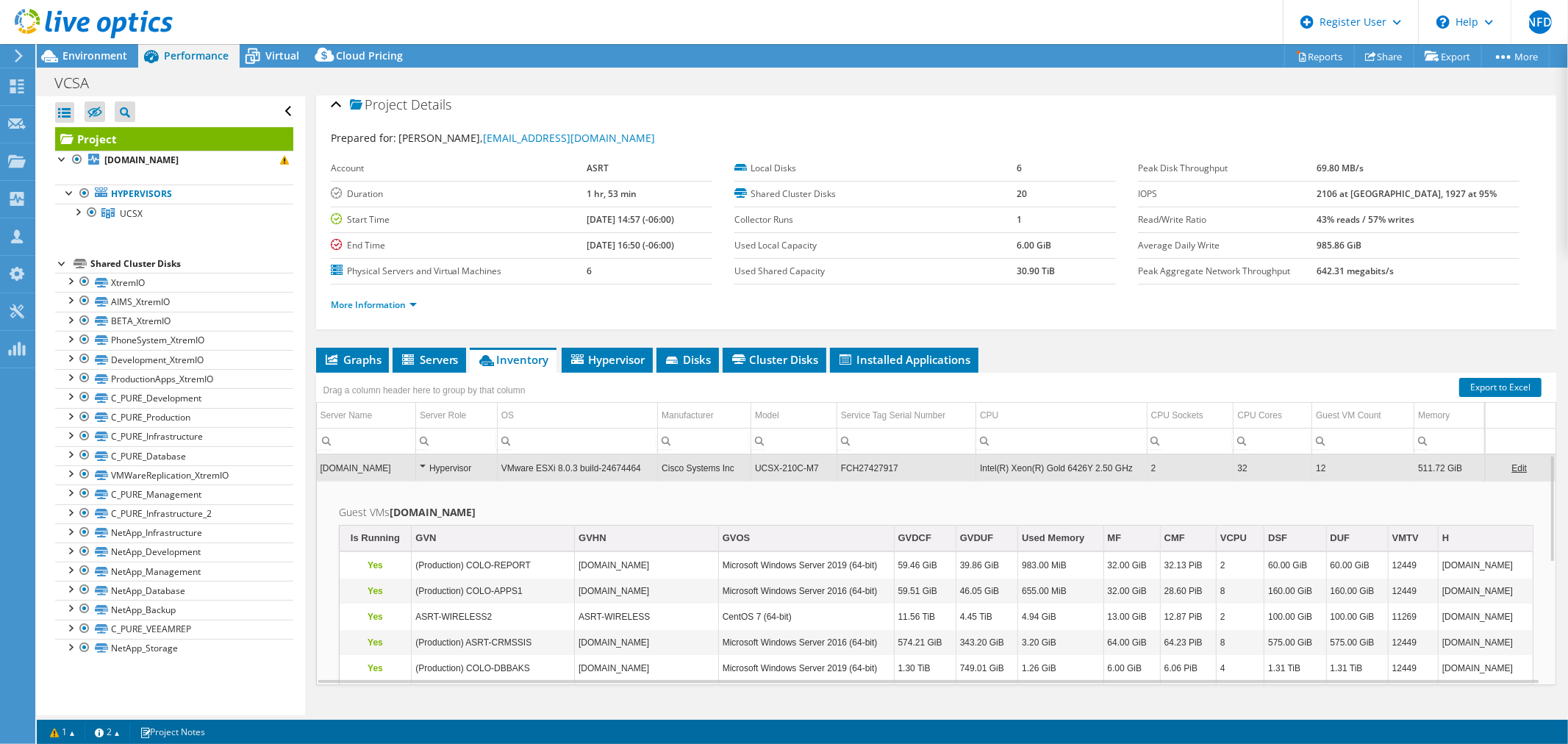
scroll to position [0, 0]
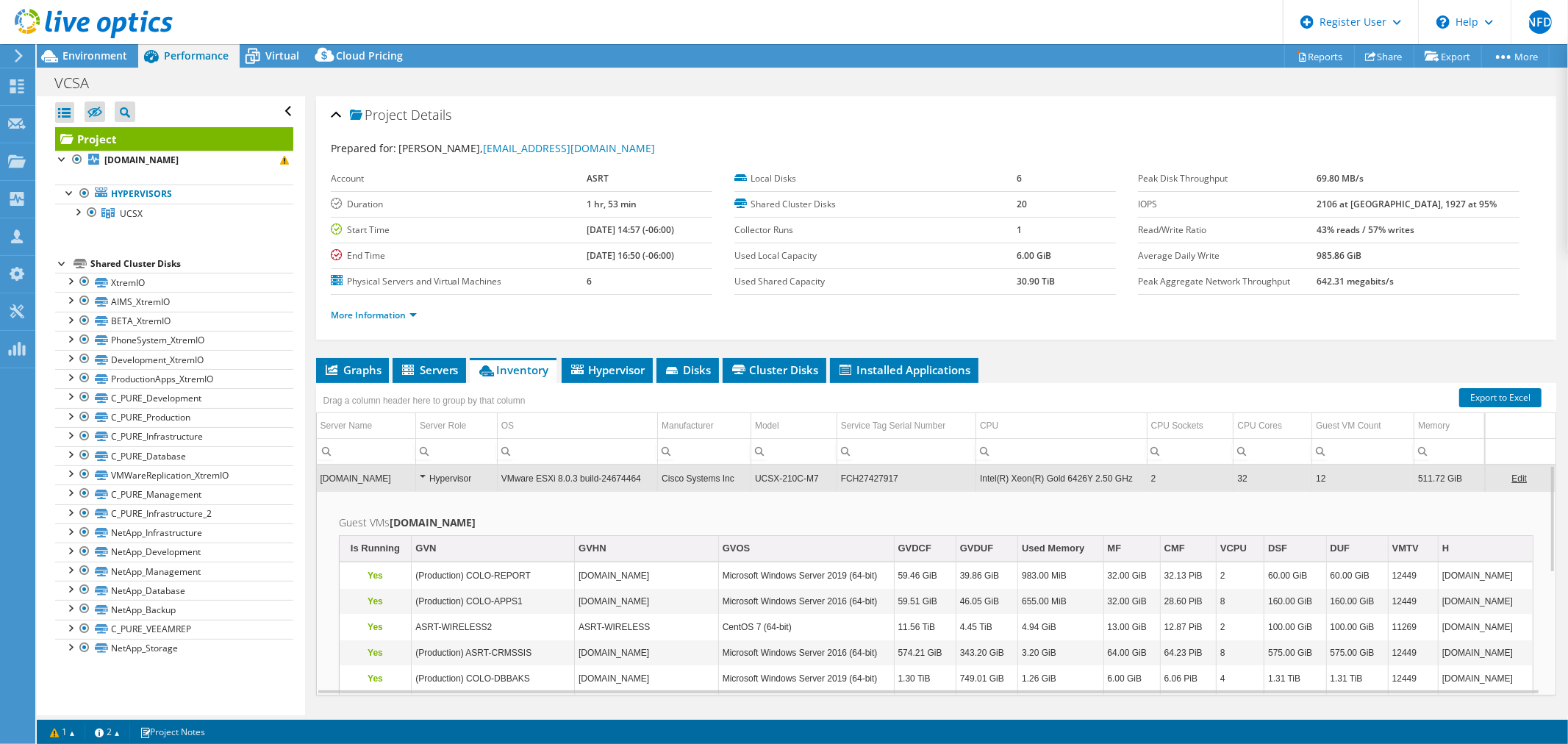
click at [532, 481] on td "VMware ESXi 8.0.3 build-24674464" at bounding box center [577, 478] width 160 height 25
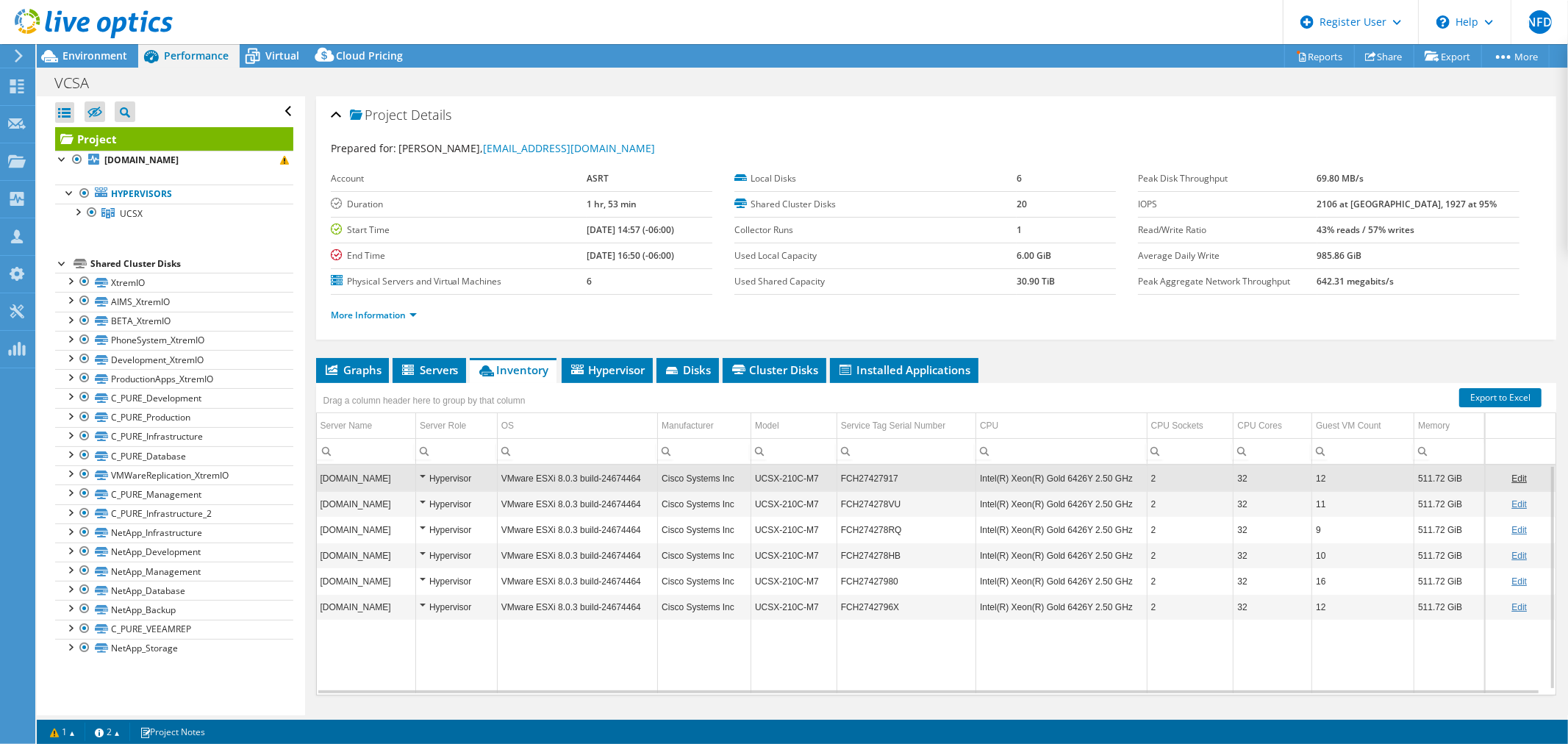
click at [526, 509] on td "VMware ESXi 8.0.3 build-24674464" at bounding box center [577, 504] width 160 height 25
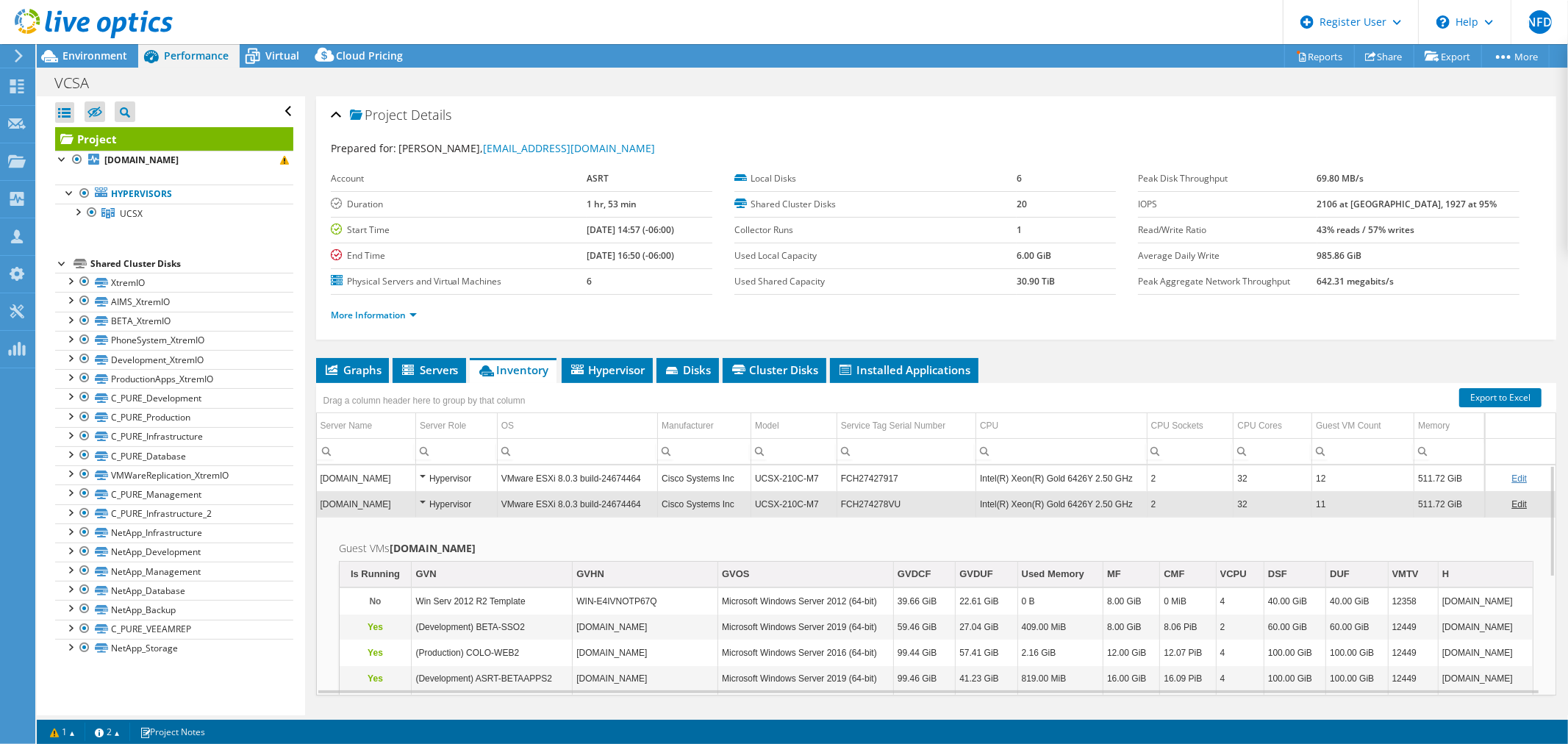
click at [549, 506] on td "VMware ESXi 8.0.3 build-24674464" at bounding box center [577, 504] width 160 height 25
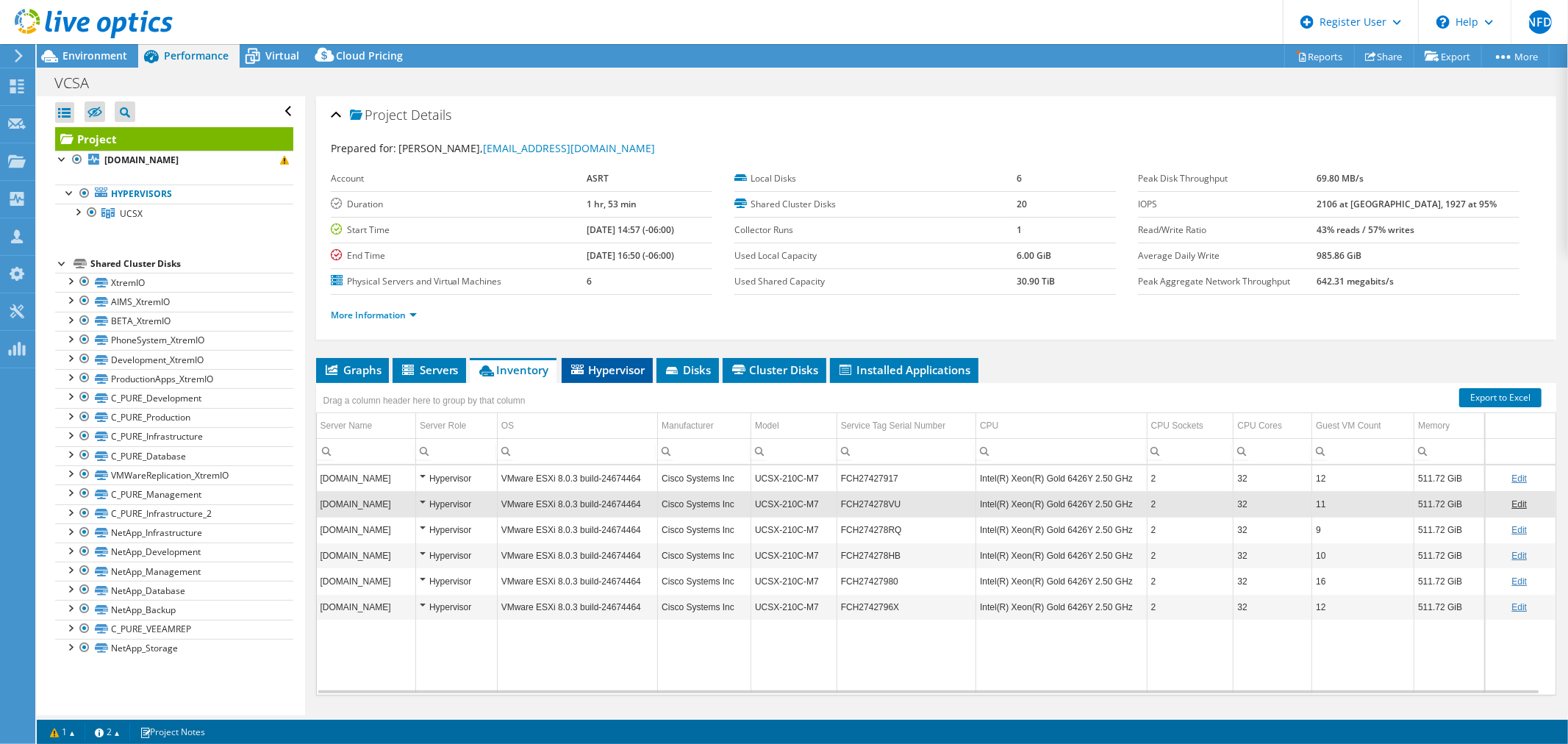
click at [611, 370] on span "Hypervisor" at bounding box center [607, 369] width 77 height 15
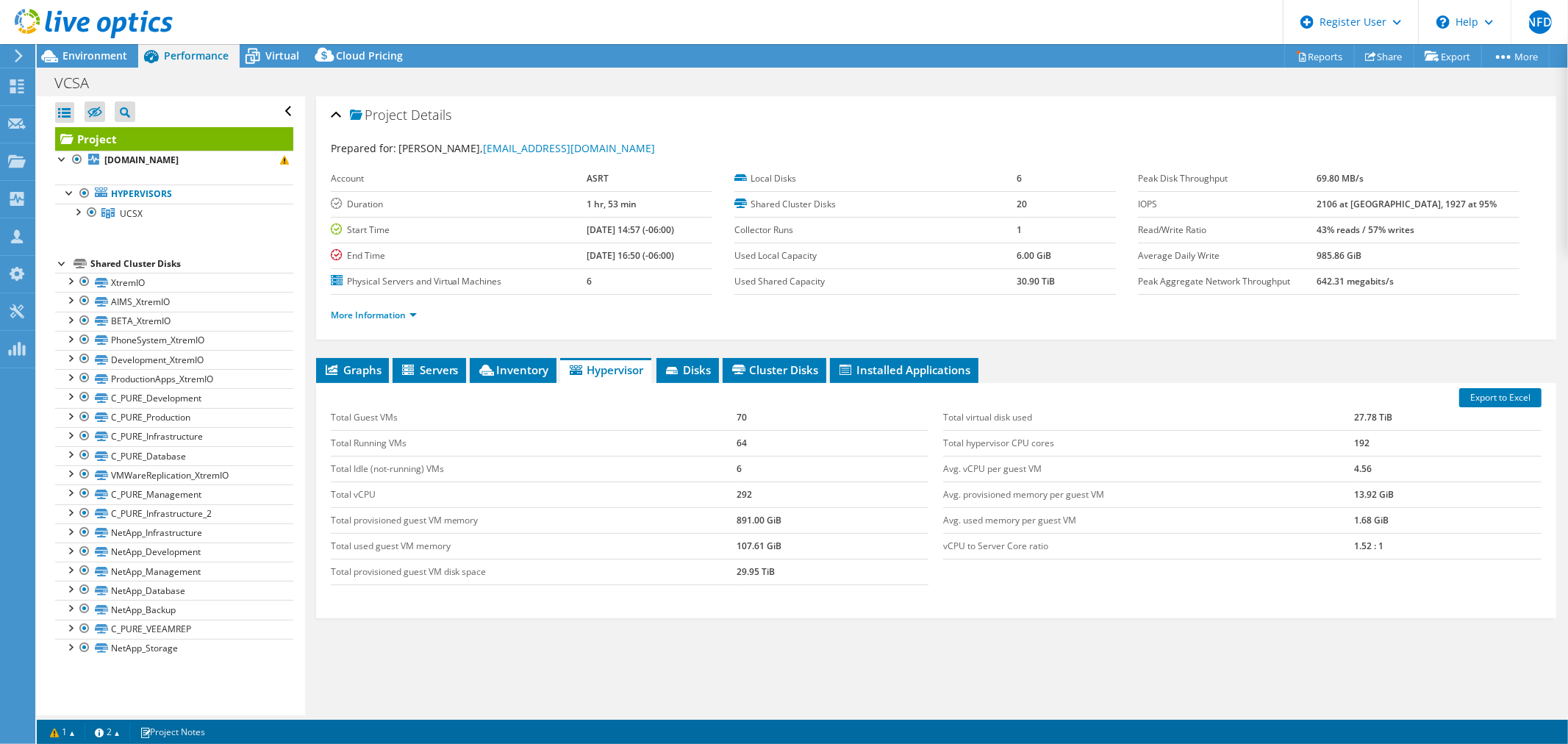
click at [688, 383] on div "Export to Excel Total Guest VMs 70 Total Running VMs 64 Total Idle (not-running…" at bounding box center [937, 500] width 1241 height 235
click at [688, 376] on li "Disks" at bounding box center [688, 371] width 63 height 25
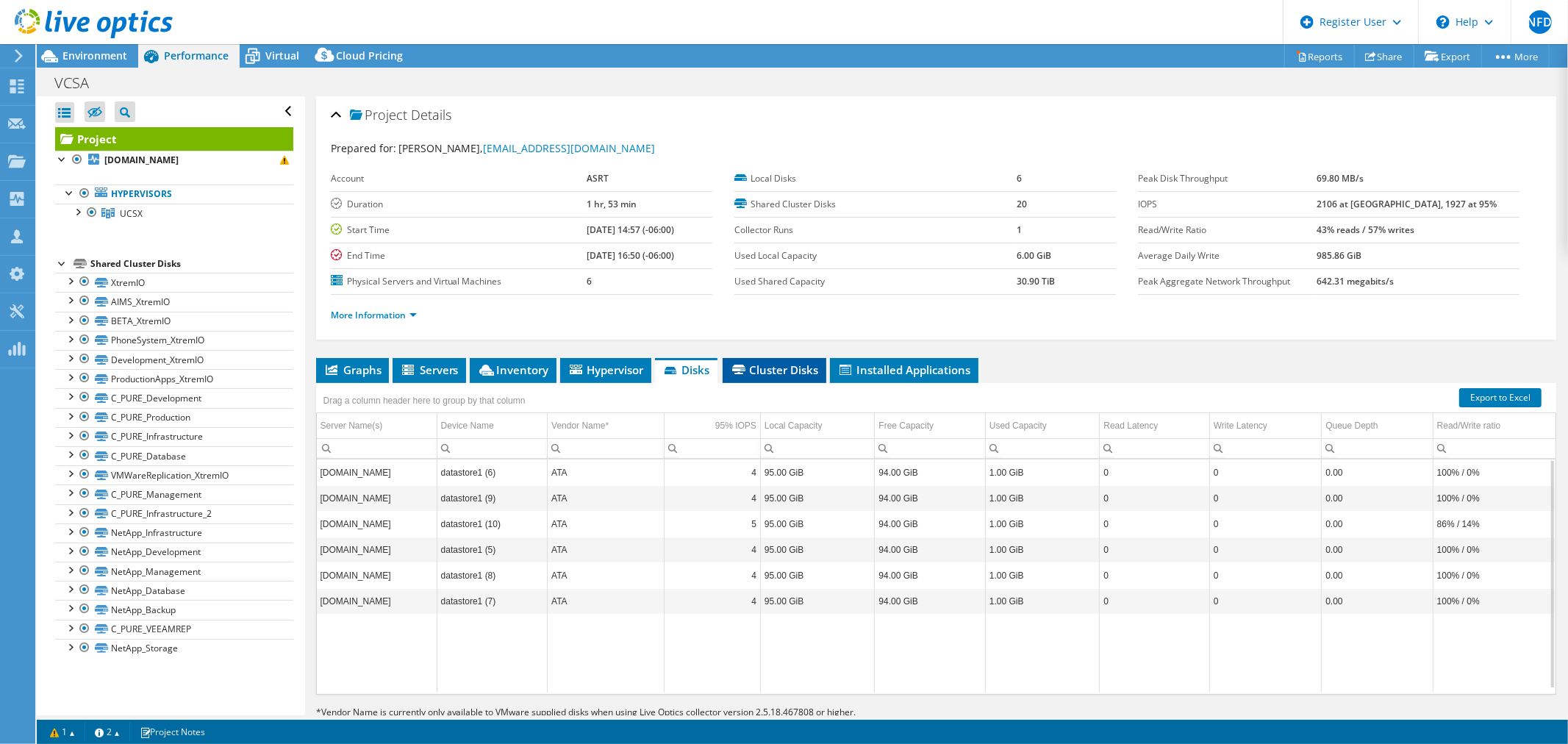
click at [753, 375] on span "Cluster Disks" at bounding box center [774, 369] width 89 height 15
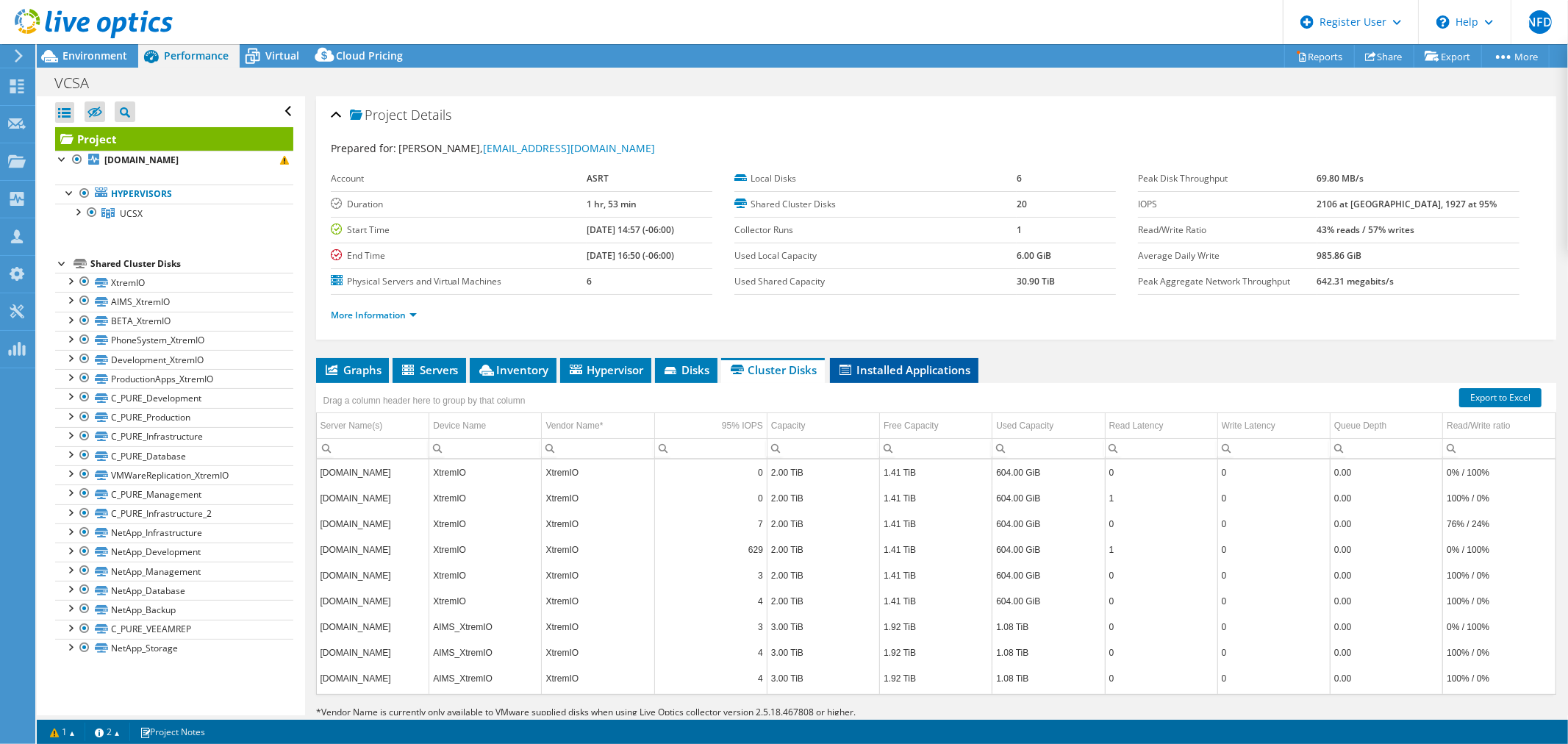
click at [892, 371] on span "Installed Applications" at bounding box center [904, 369] width 134 height 15
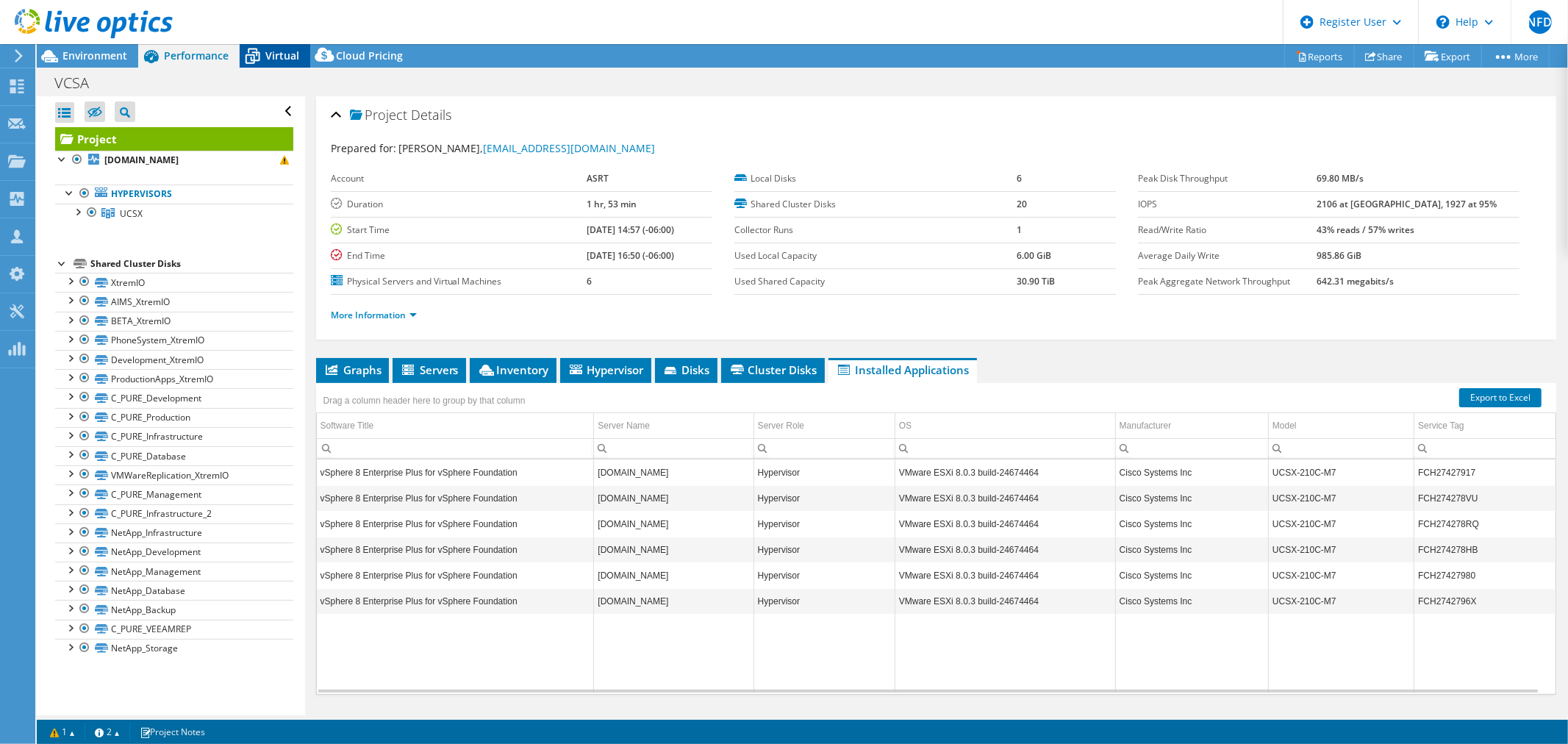
click at [269, 57] on span "Virtual" at bounding box center [282, 55] width 34 height 14
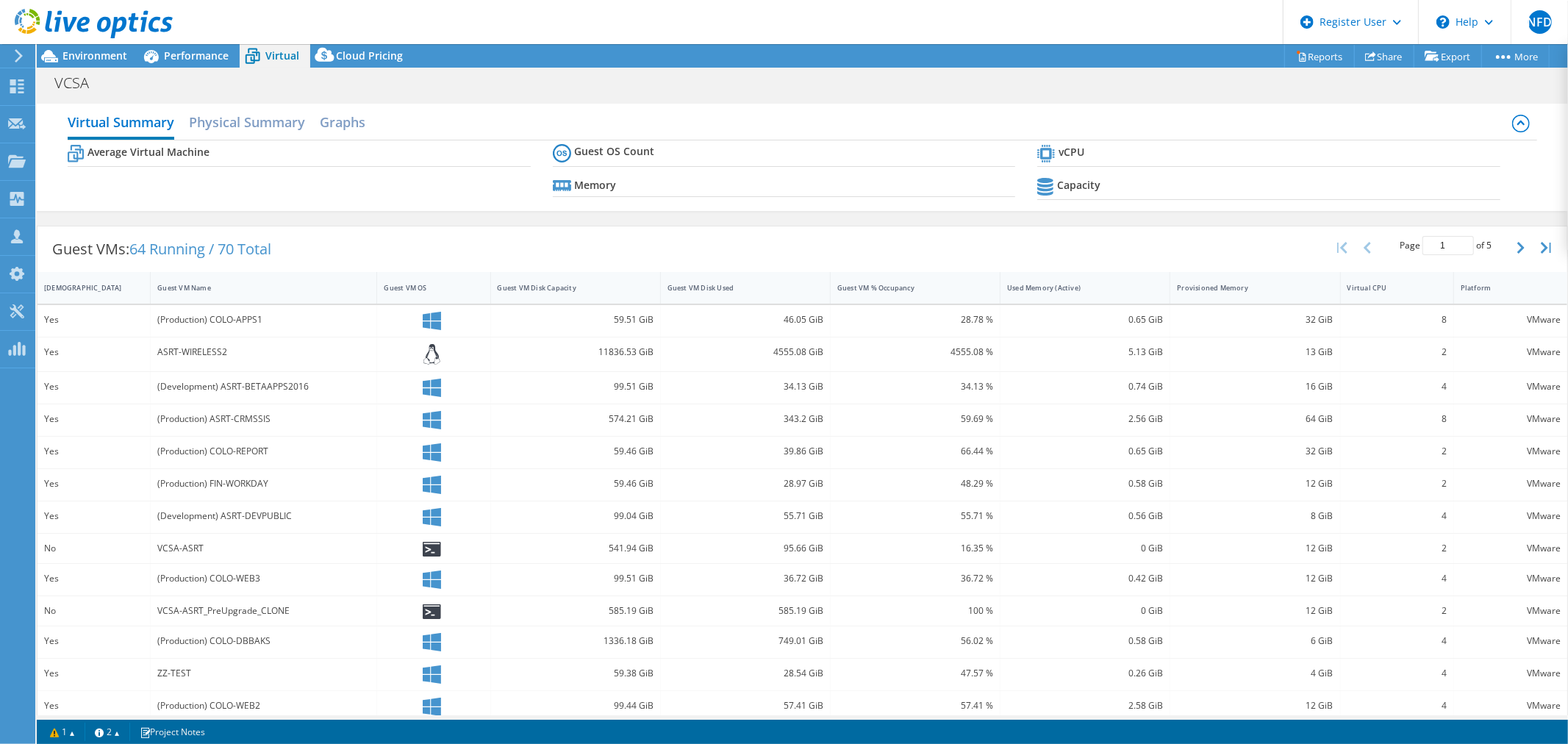
click at [1047, 216] on div "Virtual Summary Physical Summary Graphs Average Virtual Machine Guest OS Count …" at bounding box center [802, 158] width 1532 height 122
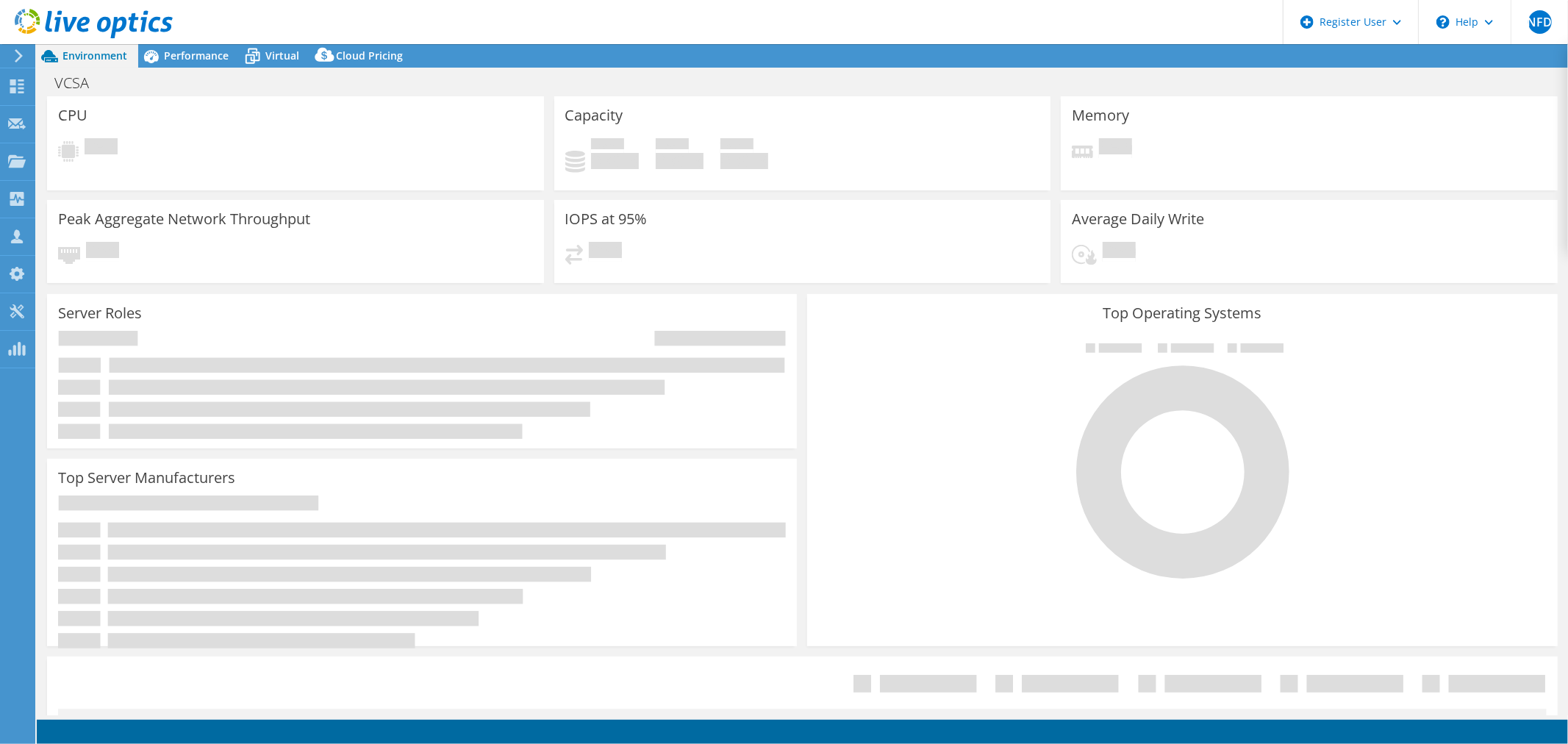
select select "USD"
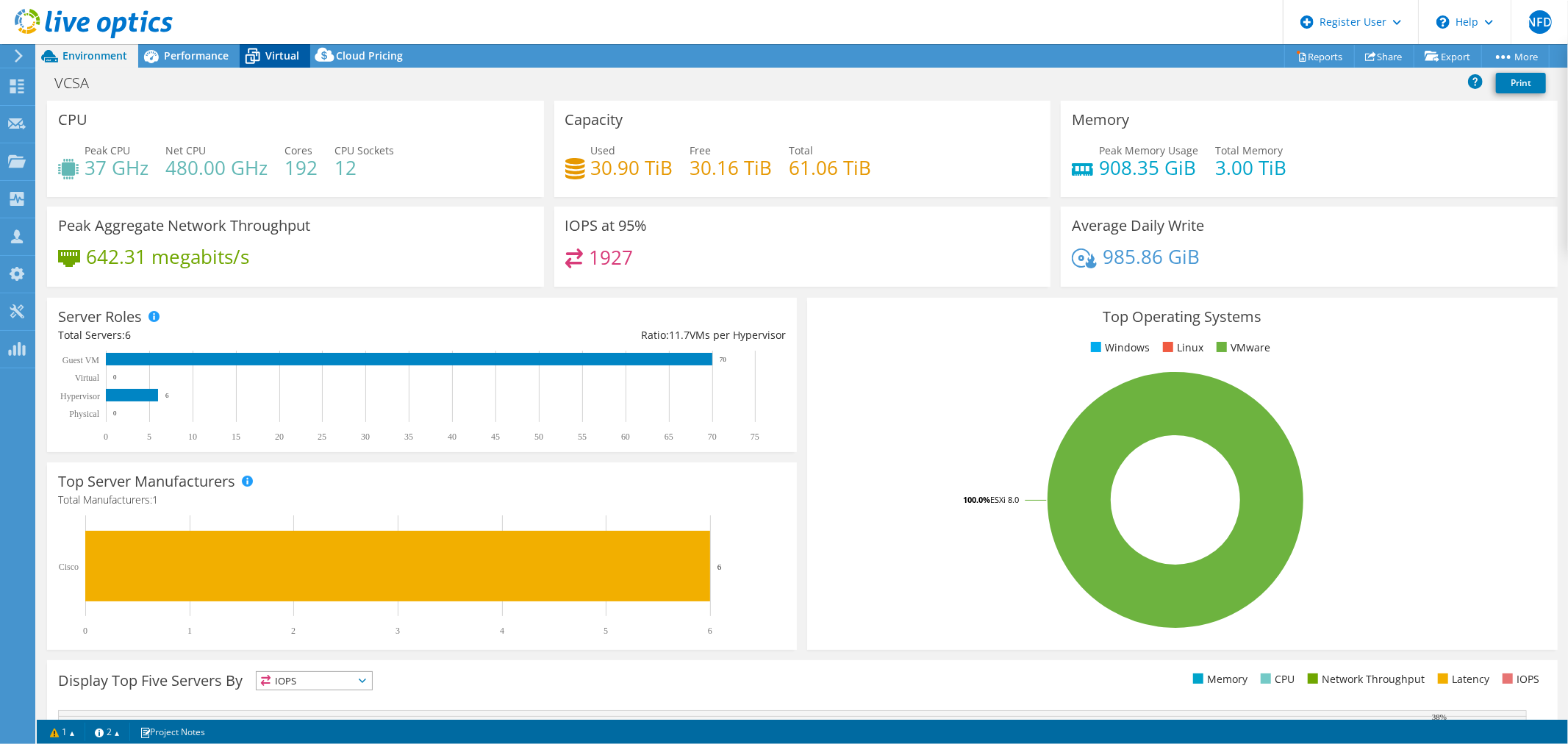
click at [269, 57] on span "Virtual" at bounding box center [282, 55] width 34 height 14
